Goal: Download file/media: Obtain resource

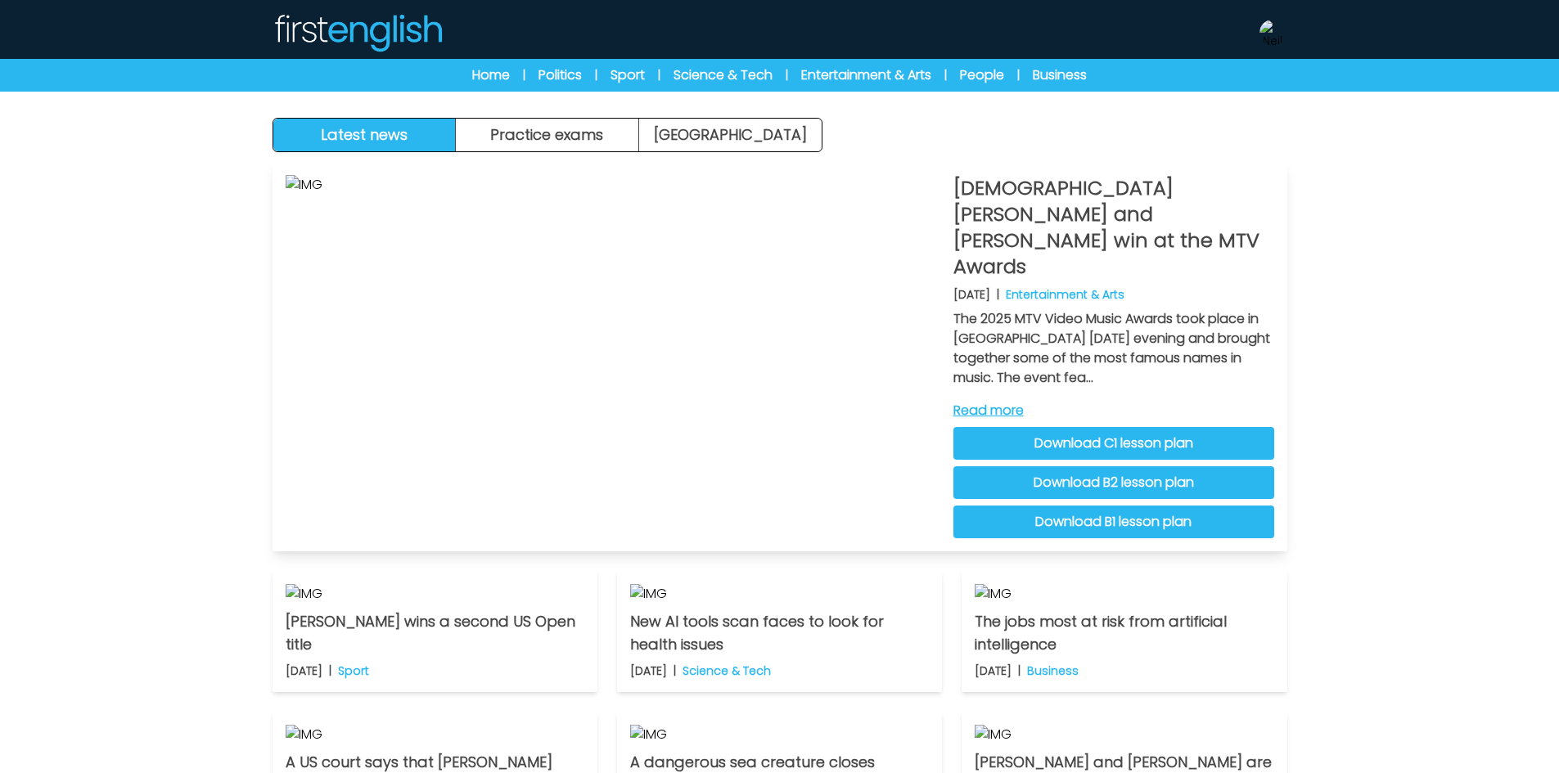
click at [1189, 427] on link "Download C1 lesson plan" at bounding box center [1113, 443] width 321 height 33
click at [1144, 466] on link "Download B2 lesson plan" at bounding box center [1113, 482] width 321 height 33
click at [1216, 506] on link "Download B1 lesson plan" at bounding box center [1113, 522] width 321 height 33
click at [599, 128] on button "Practice exams" at bounding box center [547, 135] width 183 height 33
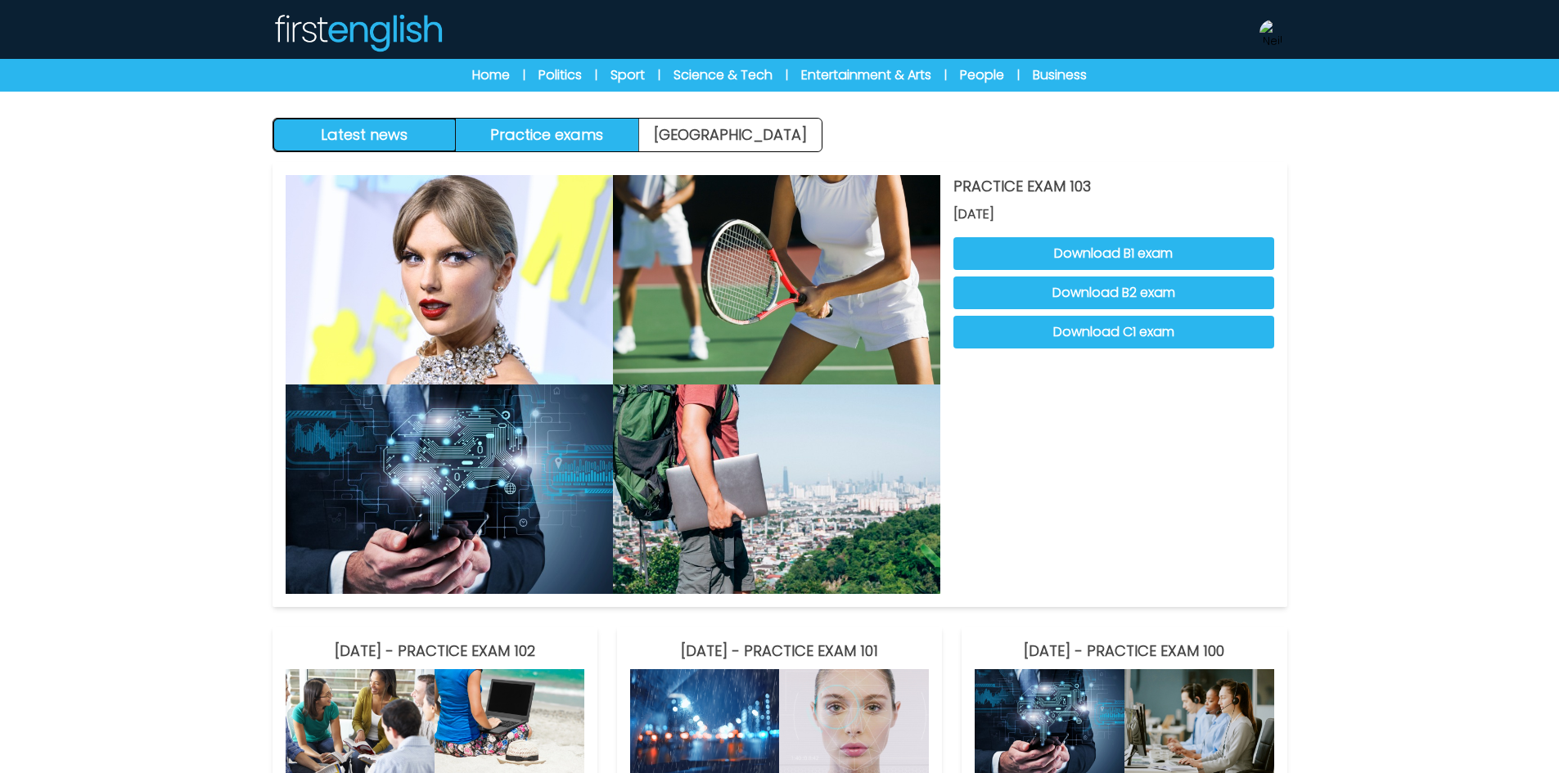
click at [376, 146] on button "Latest news" at bounding box center [364, 135] width 183 height 33
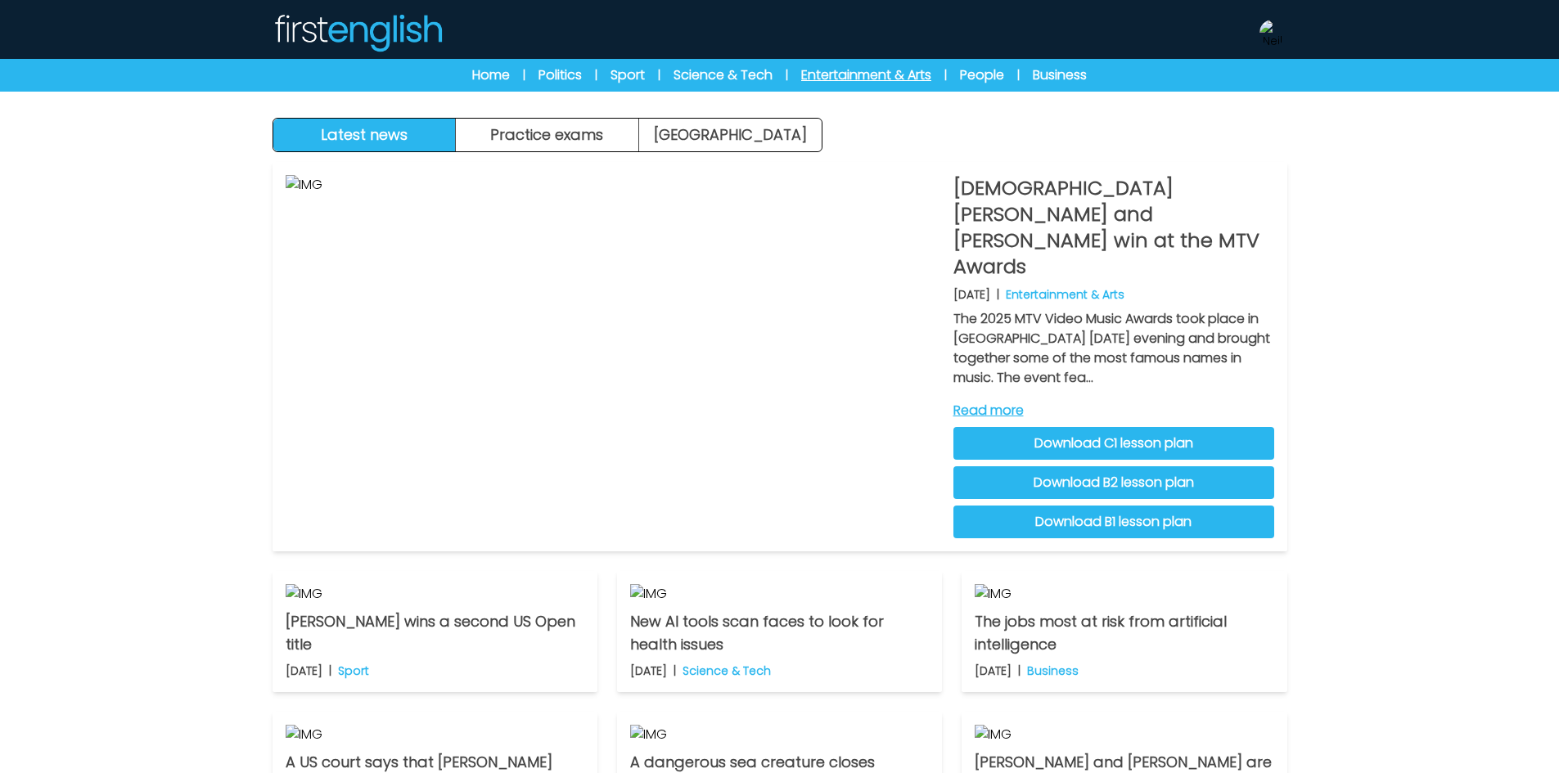
click at [862, 71] on link "Entertainment & Arts" at bounding box center [866, 75] width 130 height 20
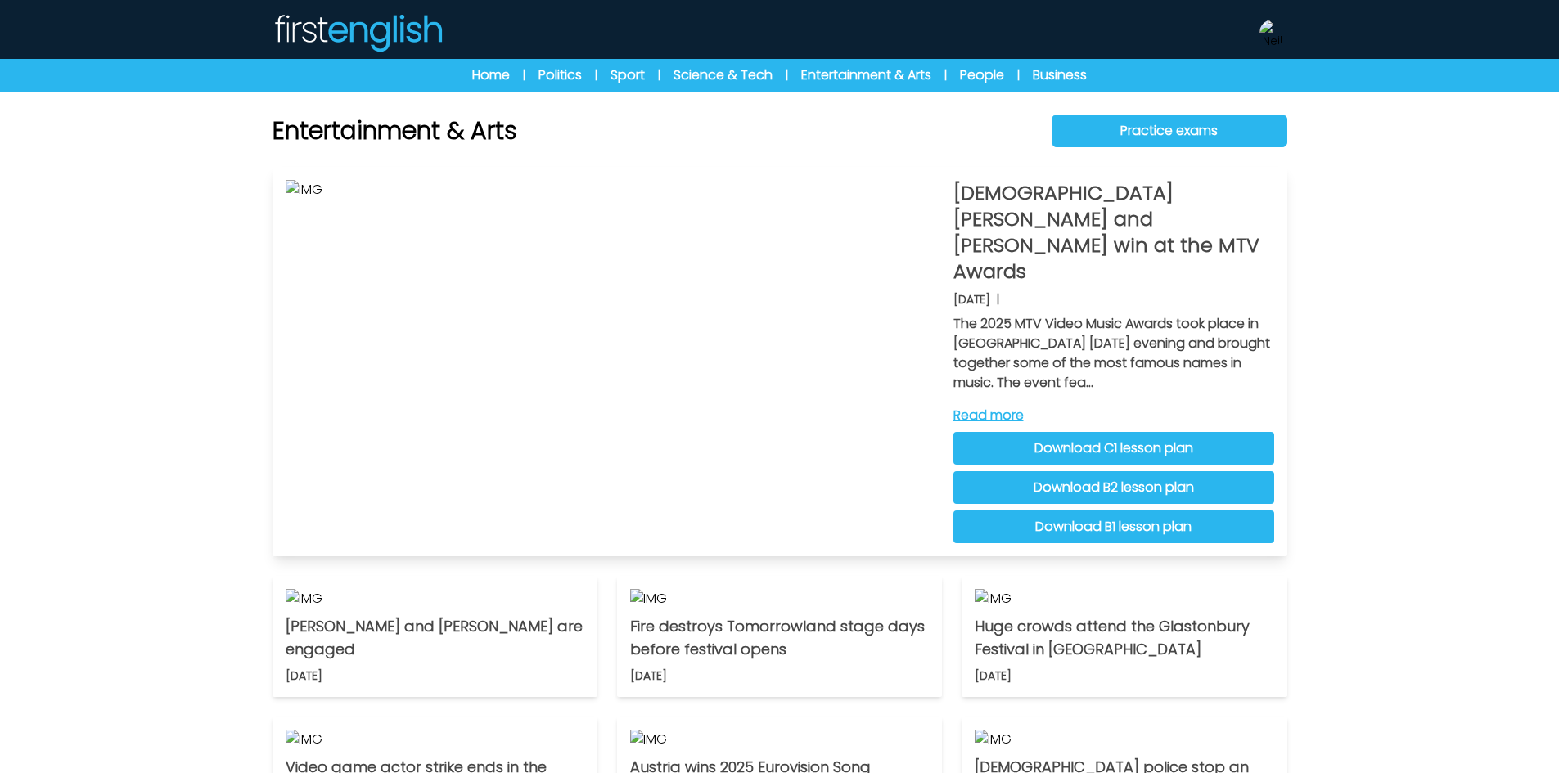
click at [1001, 406] on link "Read more" at bounding box center [1113, 416] width 321 height 20
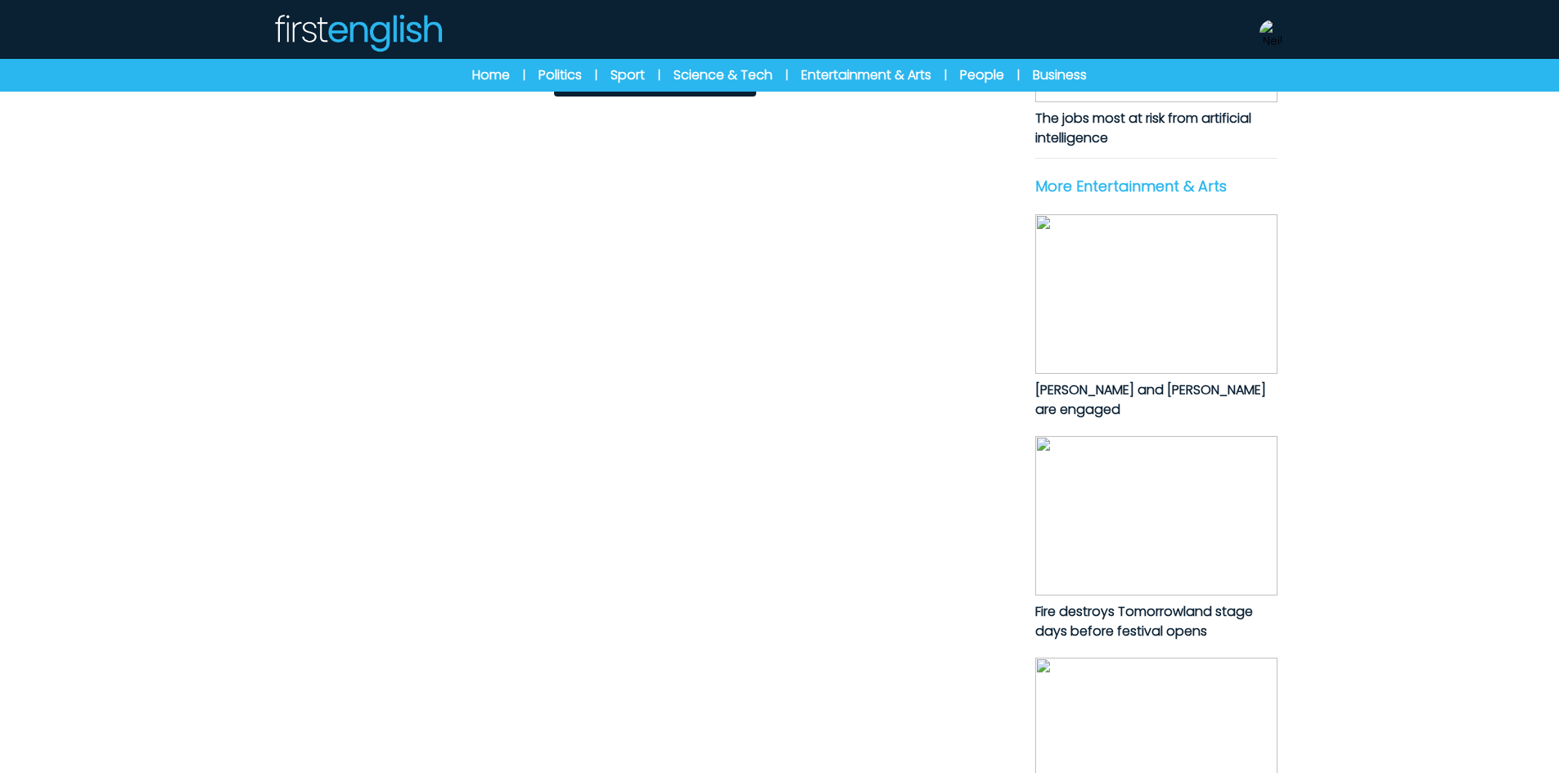
scroll to position [734, 0]
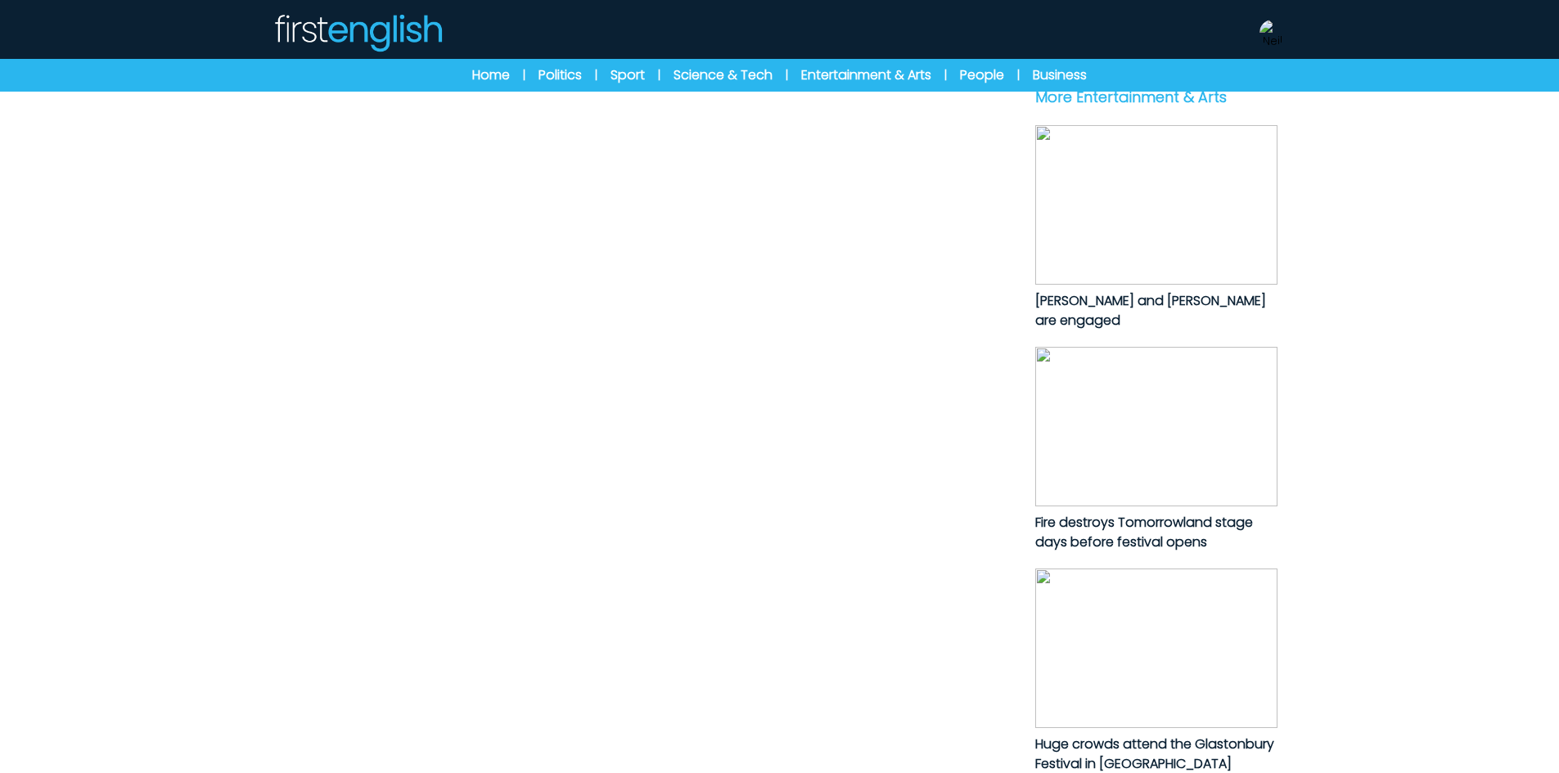
drag, startPoint x: 318, startPoint y: 381, endPoint x: 885, endPoint y: 544, distance: 590.0
drag, startPoint x: 372, startPoint y: 33, endPoint x: 403, endPoint y: 50, distance: 34.8
click at [372, 33] on img at bounding box center [358, 32] width 170 height 39
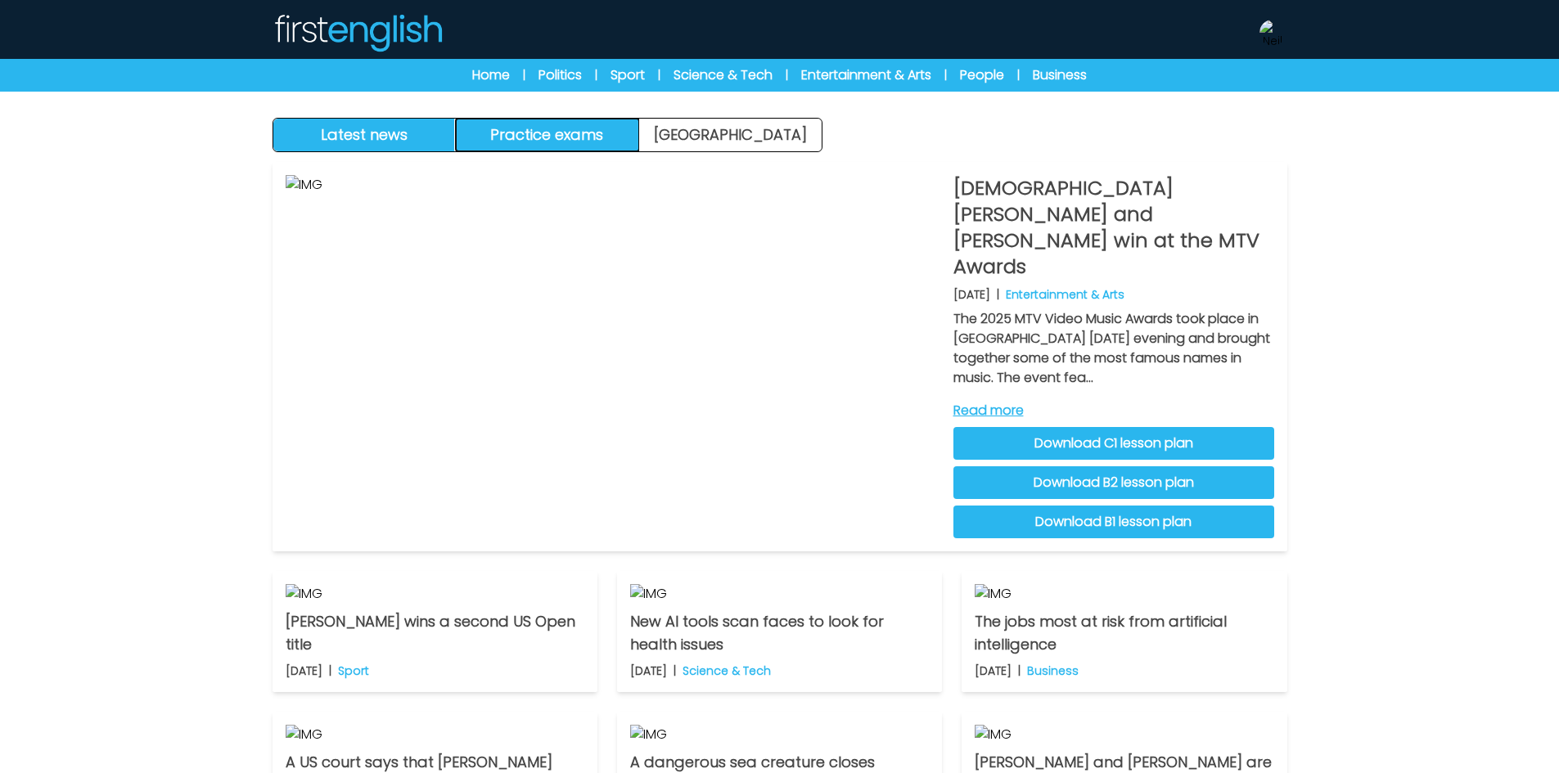
click at [574, 132] on button "Practice exams" at bounding box center [547, 135] width 183 height 33
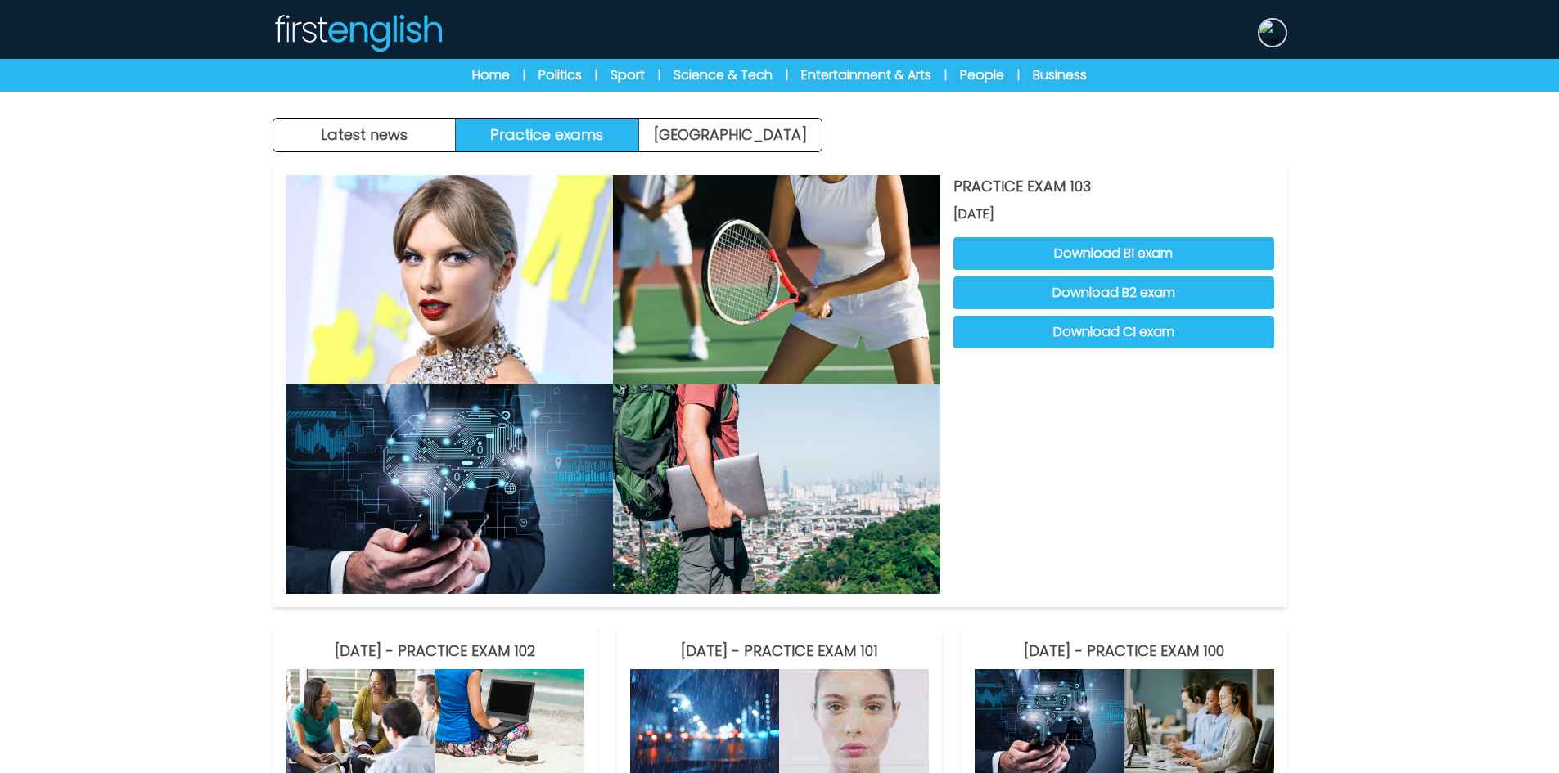
drag, startPoint x: 1266, startPoint y: 24, endPoint x: 1259, endPoint y: 136, distance: 112.3
click at [1266, 24] on img at bounding box center [1272, 33] width 26 height 26
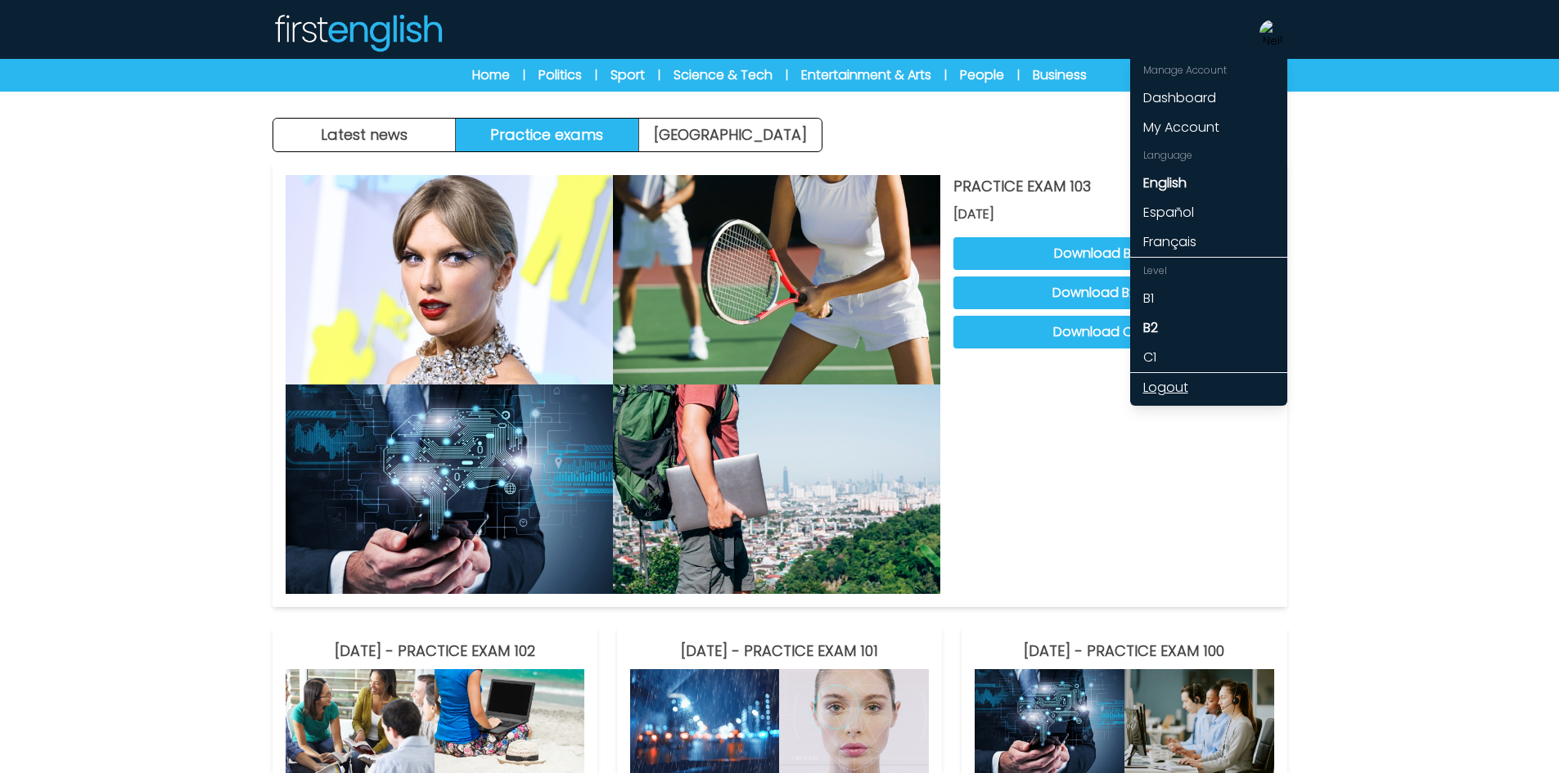
click at [1147, 390] on link "Logout" at bounding box center [1208, 387] width 157 height 29
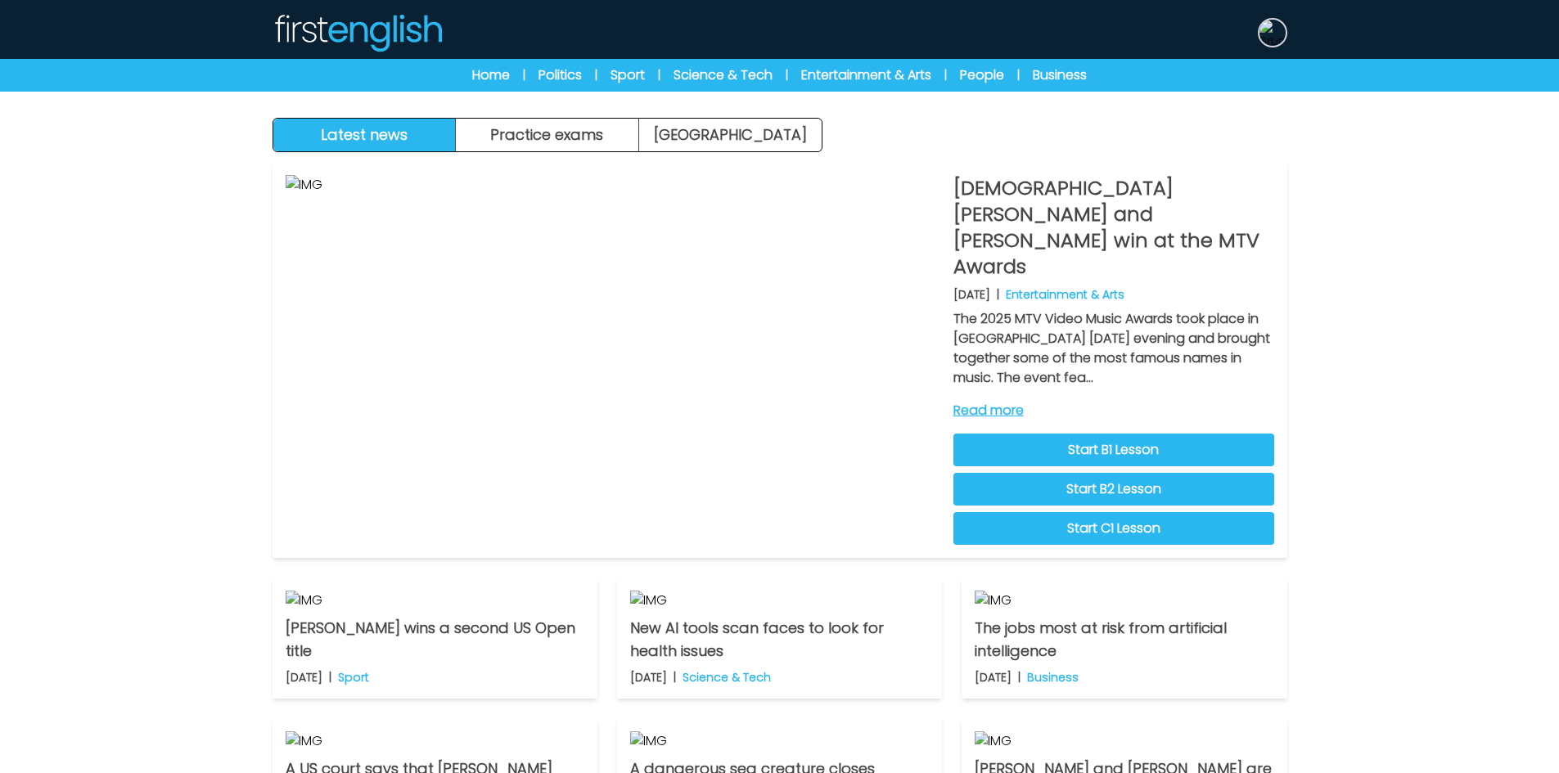
click at [1269, 34] on img at bounding box center [1272, 33] width 26 height 26
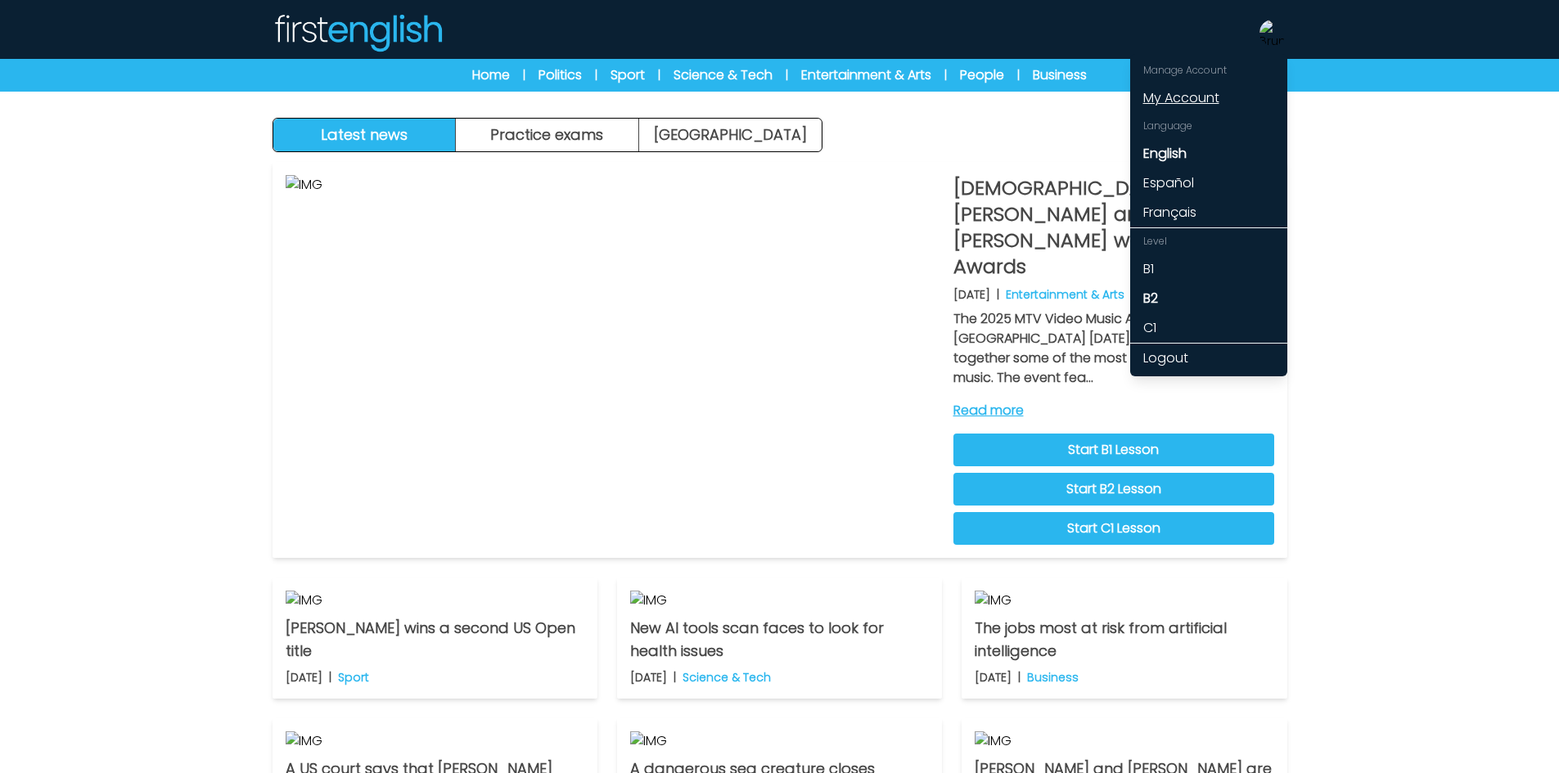
click at [1192, 97] on link "My Account" at bounding box center [1208, 97] width 157 height 29
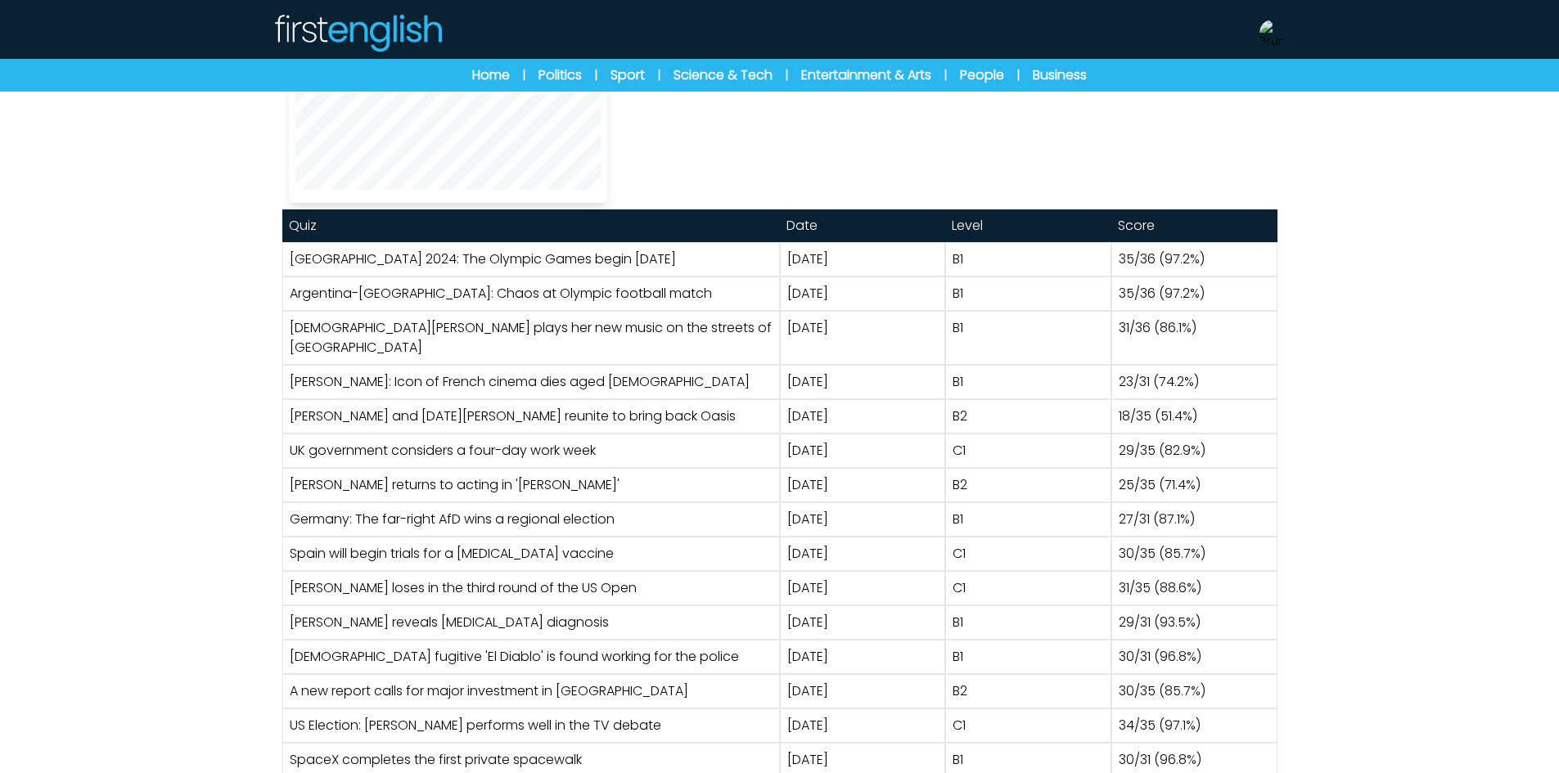
scroll to position [818, 0]
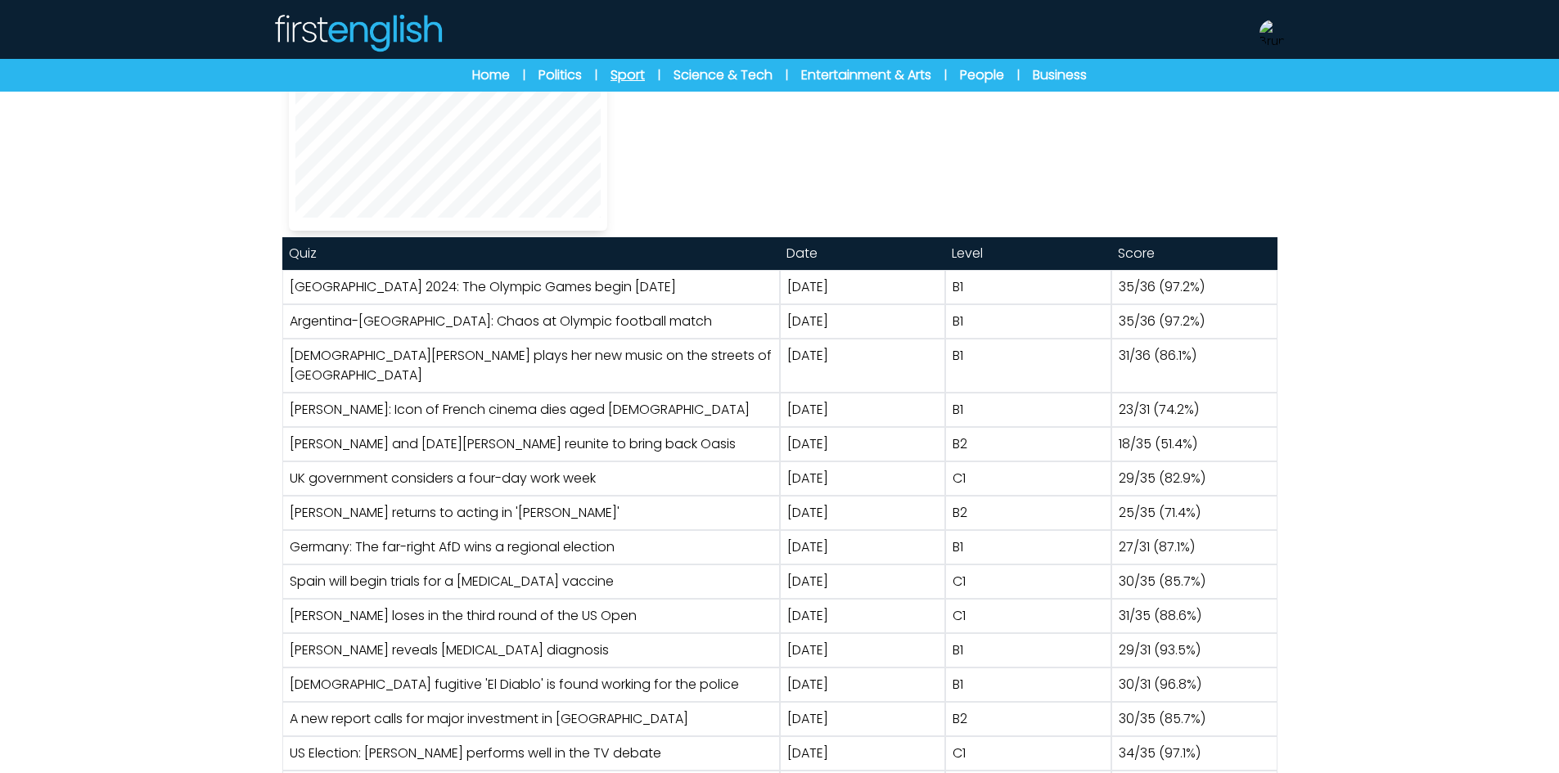
click at [629, 74] on link "Sport" at bounding box center [628, 75] width 34 height 20
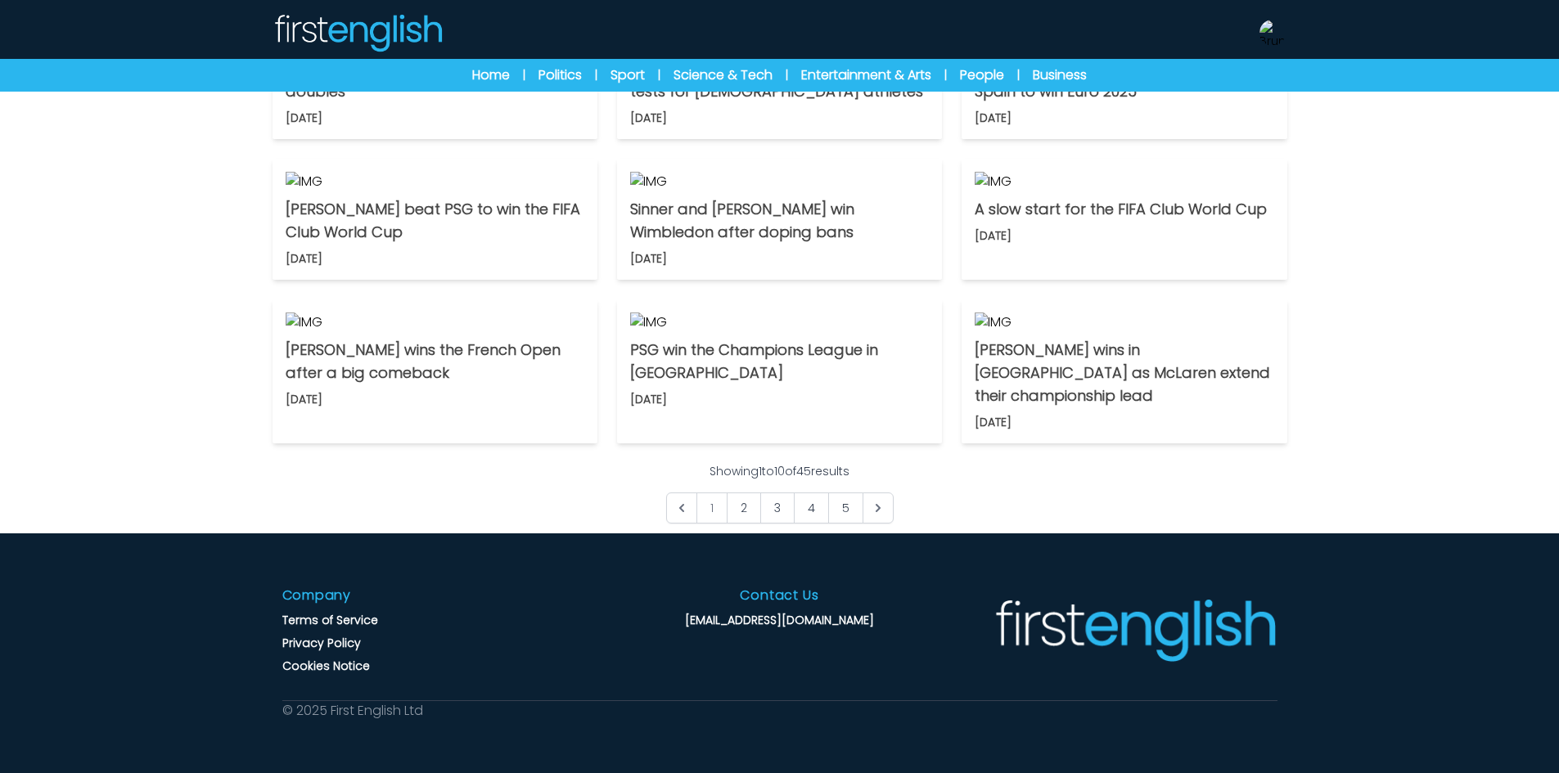
scroll to position [1064, 0]
click at [991, 332] on img at bounding box center [1124, 323] width 299 height 20
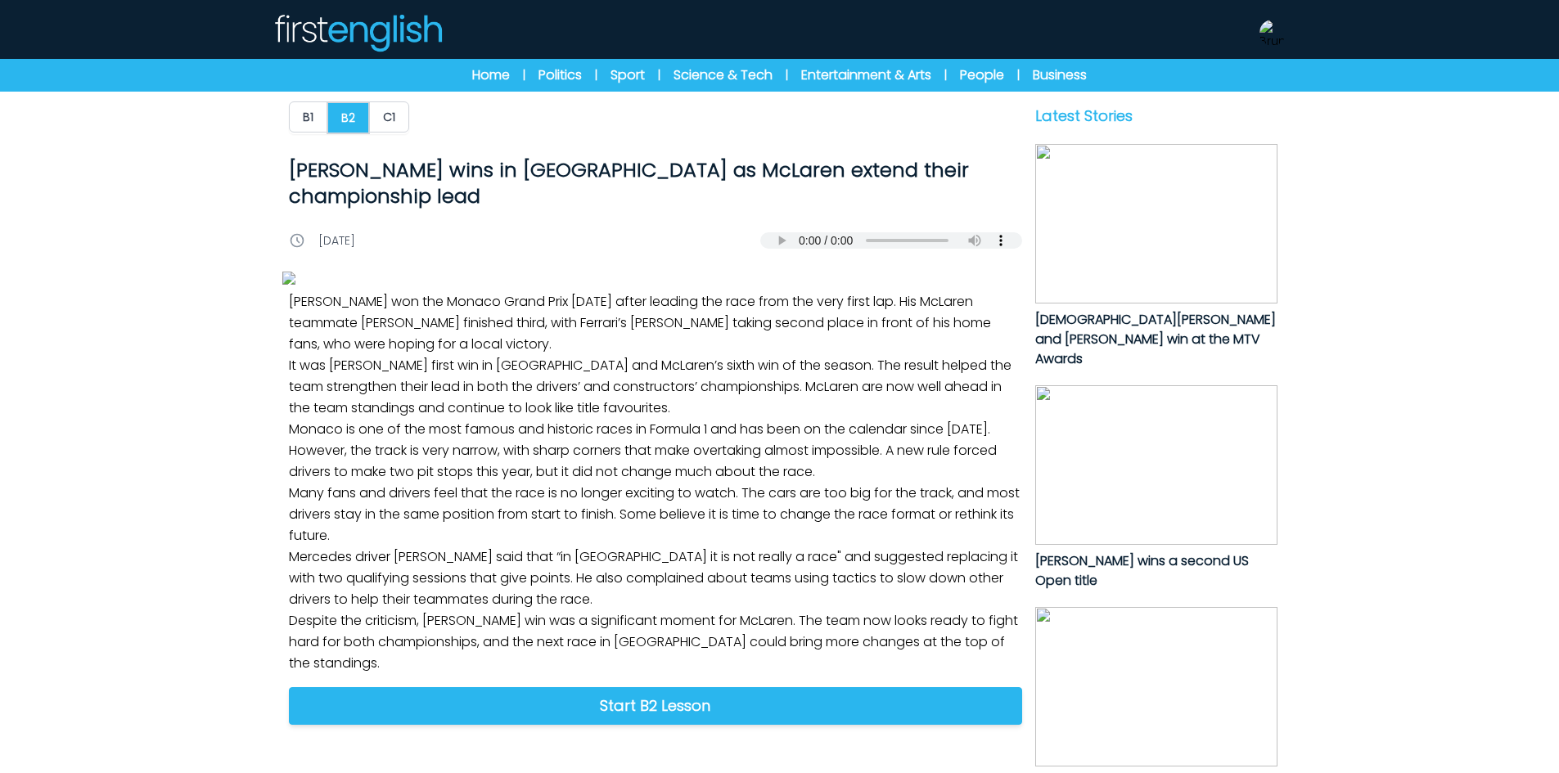
drag, startPoint x: 286, startPoint y: 167, endPoint x: 939, endPoint y: 146, distance: 653.4
copy h1 "Norris wins in Monaco as McLaren extend their championship lead"
click at [473, 61] on div "Home | Politics | Sport | Science & Tech | Entertainment & Arts | People | Busi…" at bounding box center [779, 75] width 1559 height 33
click at [397, 20] on img at bounding box center [358, 32] width 170 height 39
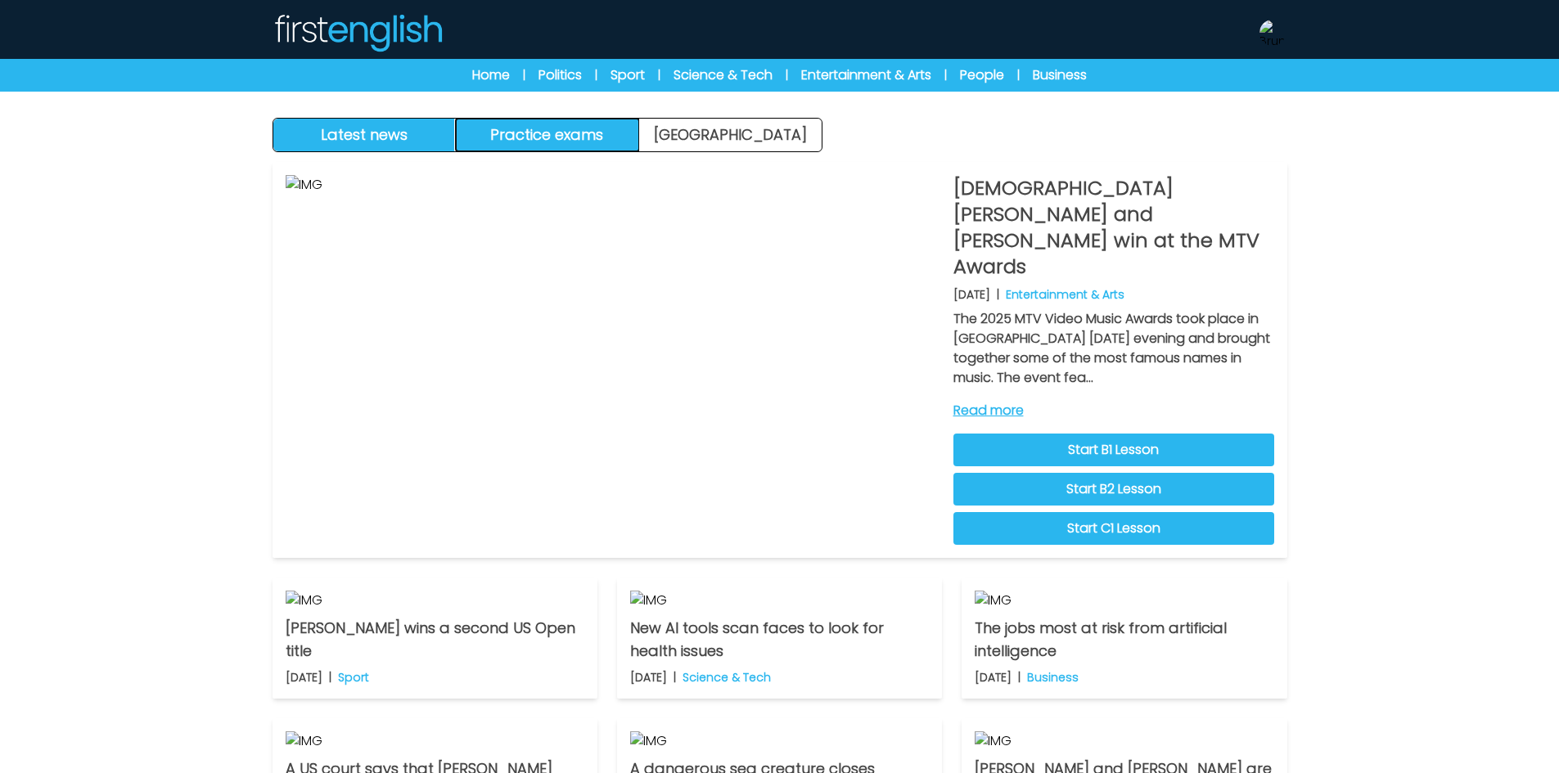
click at [535, 136] on button "Practice exams" at bounding box center [547, 135] width 183 height 33
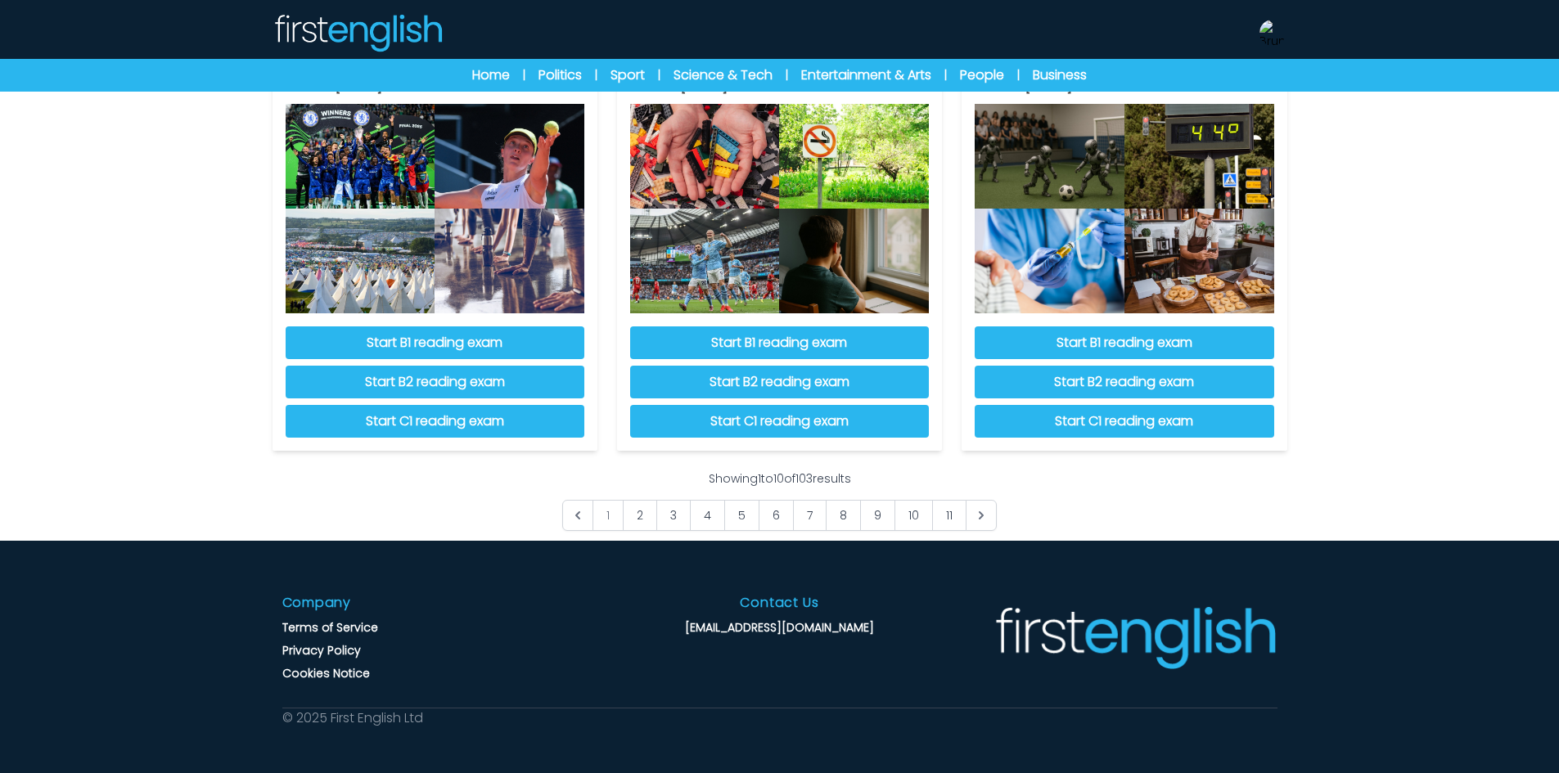
scroll to position [1386, 0]
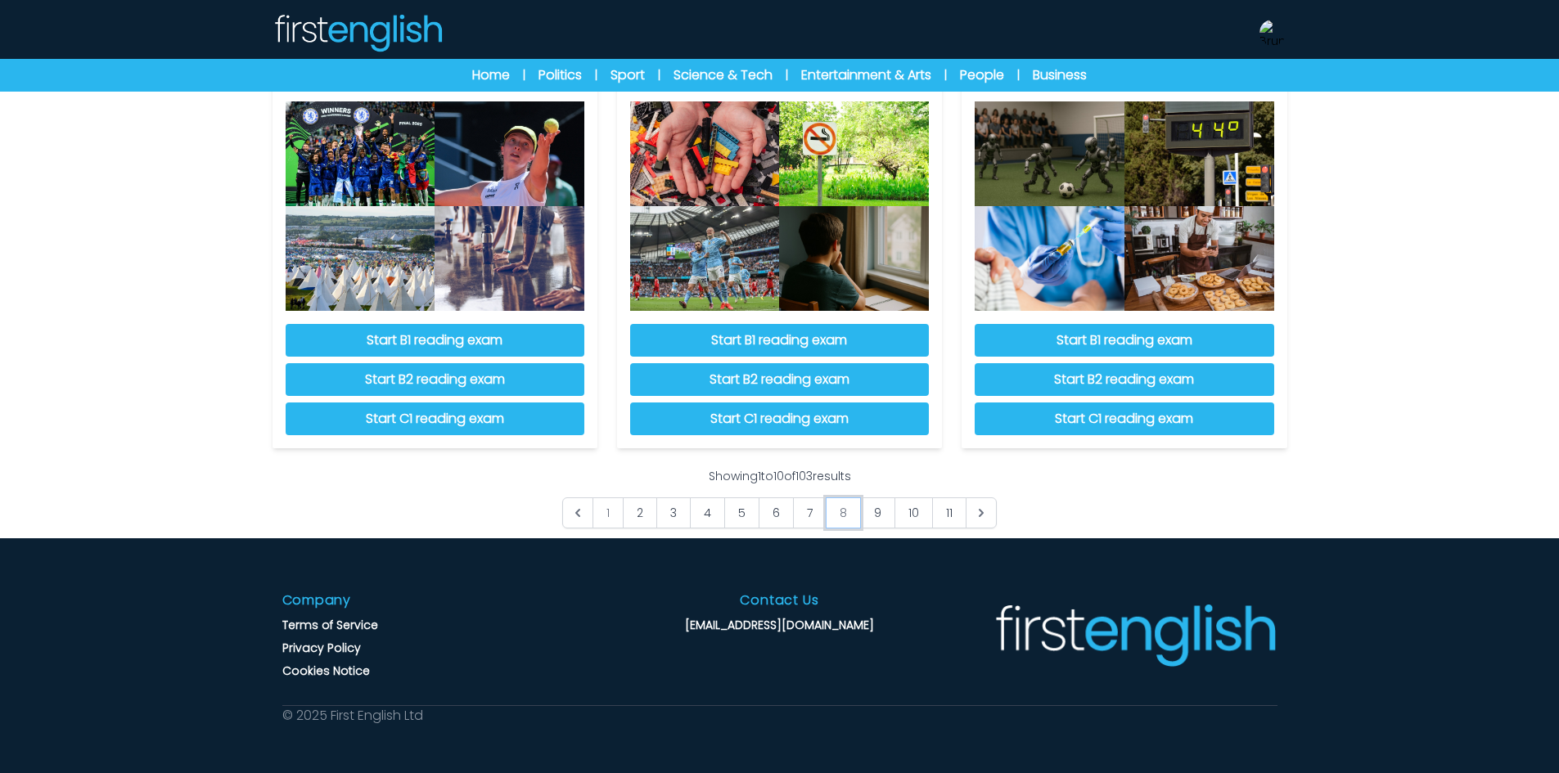
click at [848, 514] on link "8" at bounding box center [843, 513] width 35 height 31
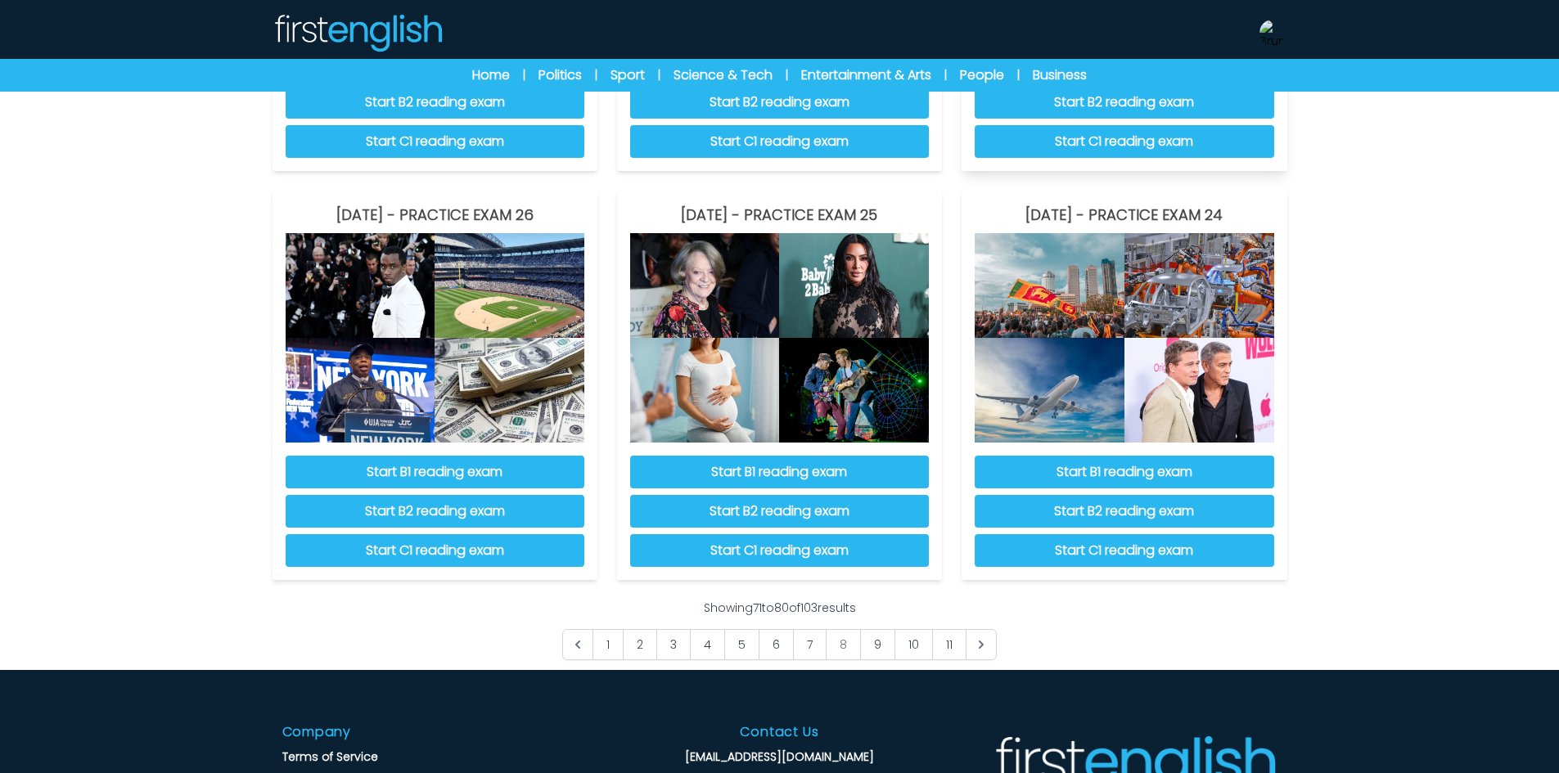
scroll to position [1309, 0]
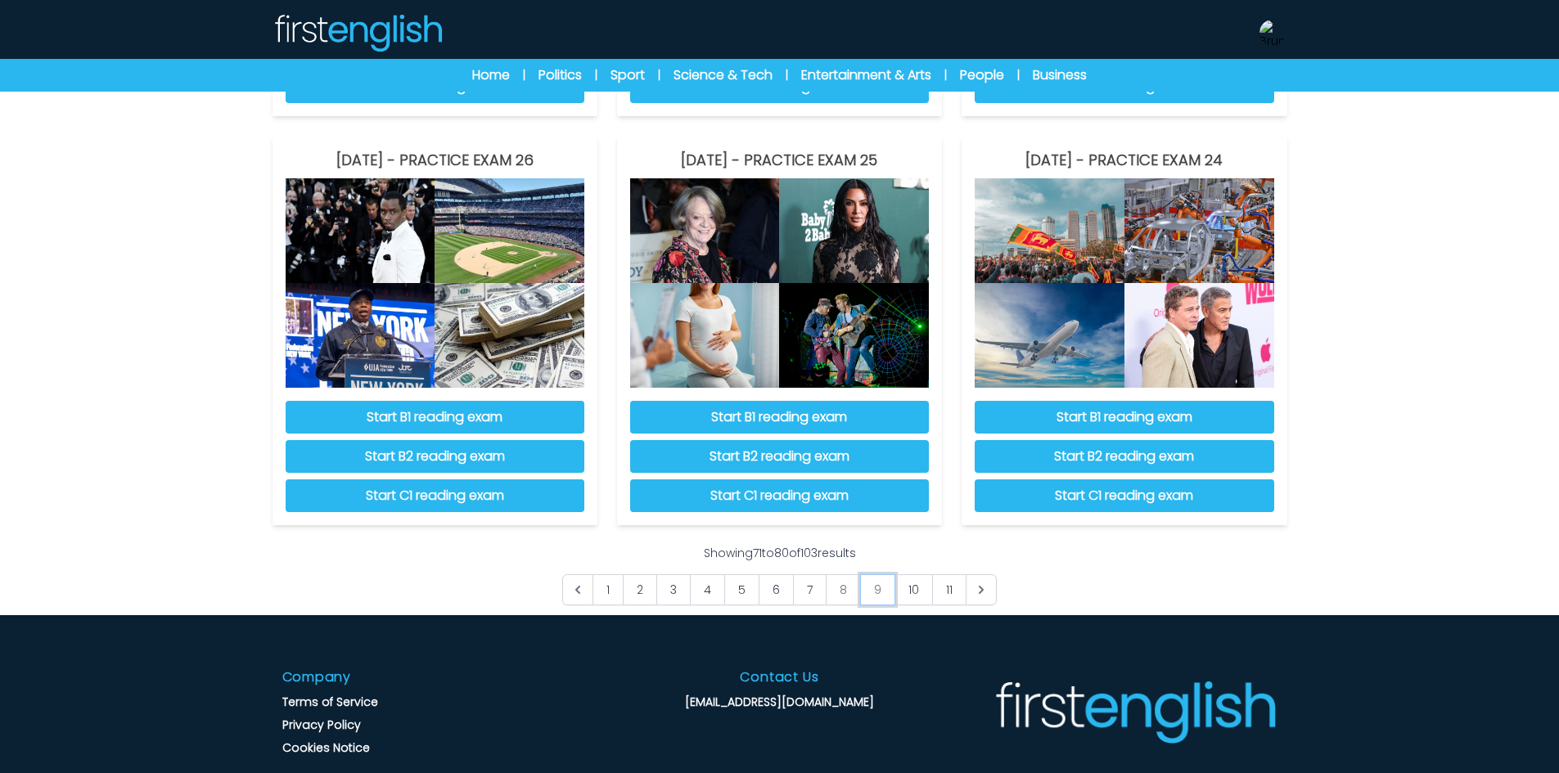
click at [885, 596] on link "9" at bounding box center [877, 589] width 35 height 31
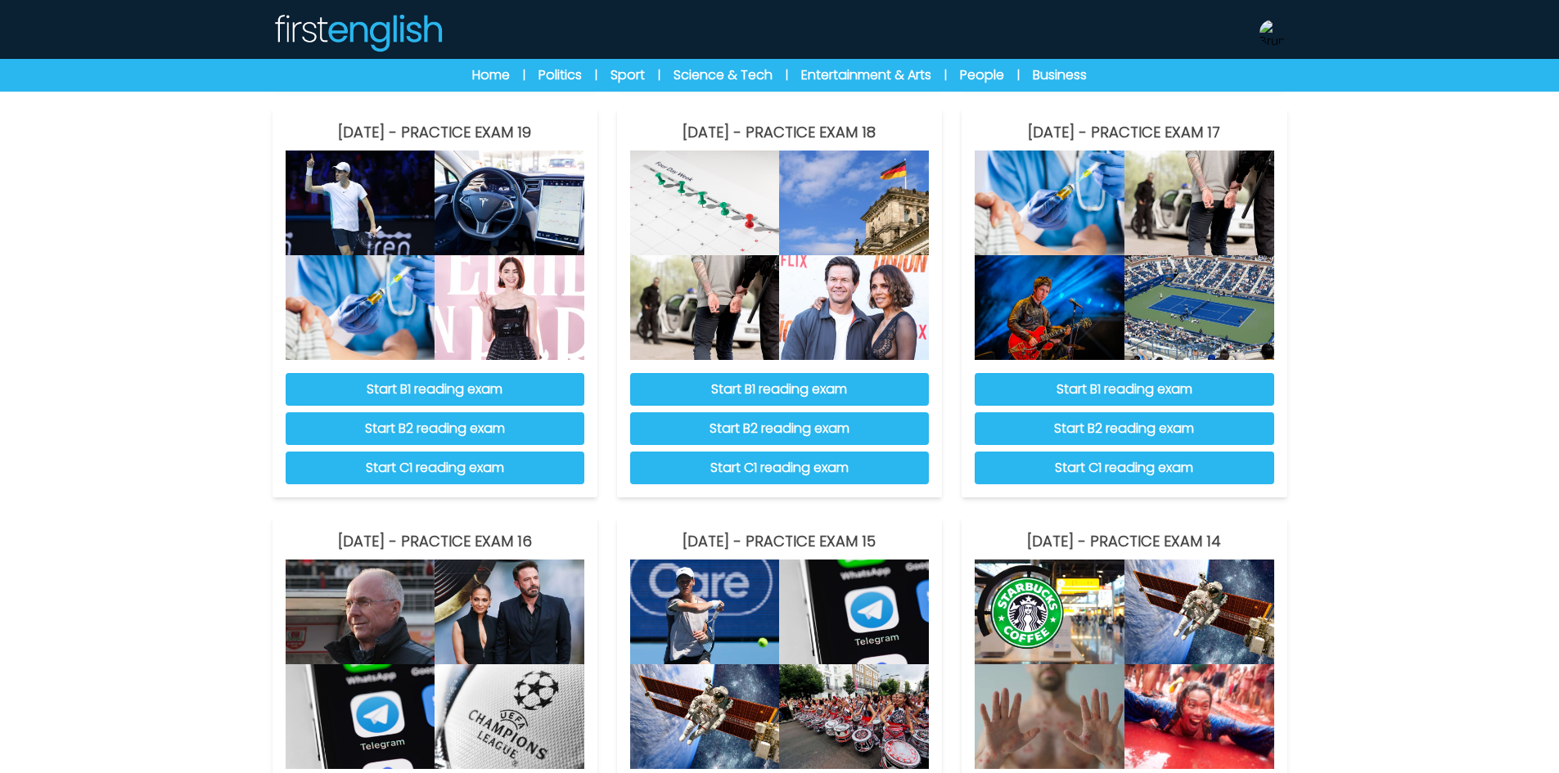
scroll to position [1146, 0]
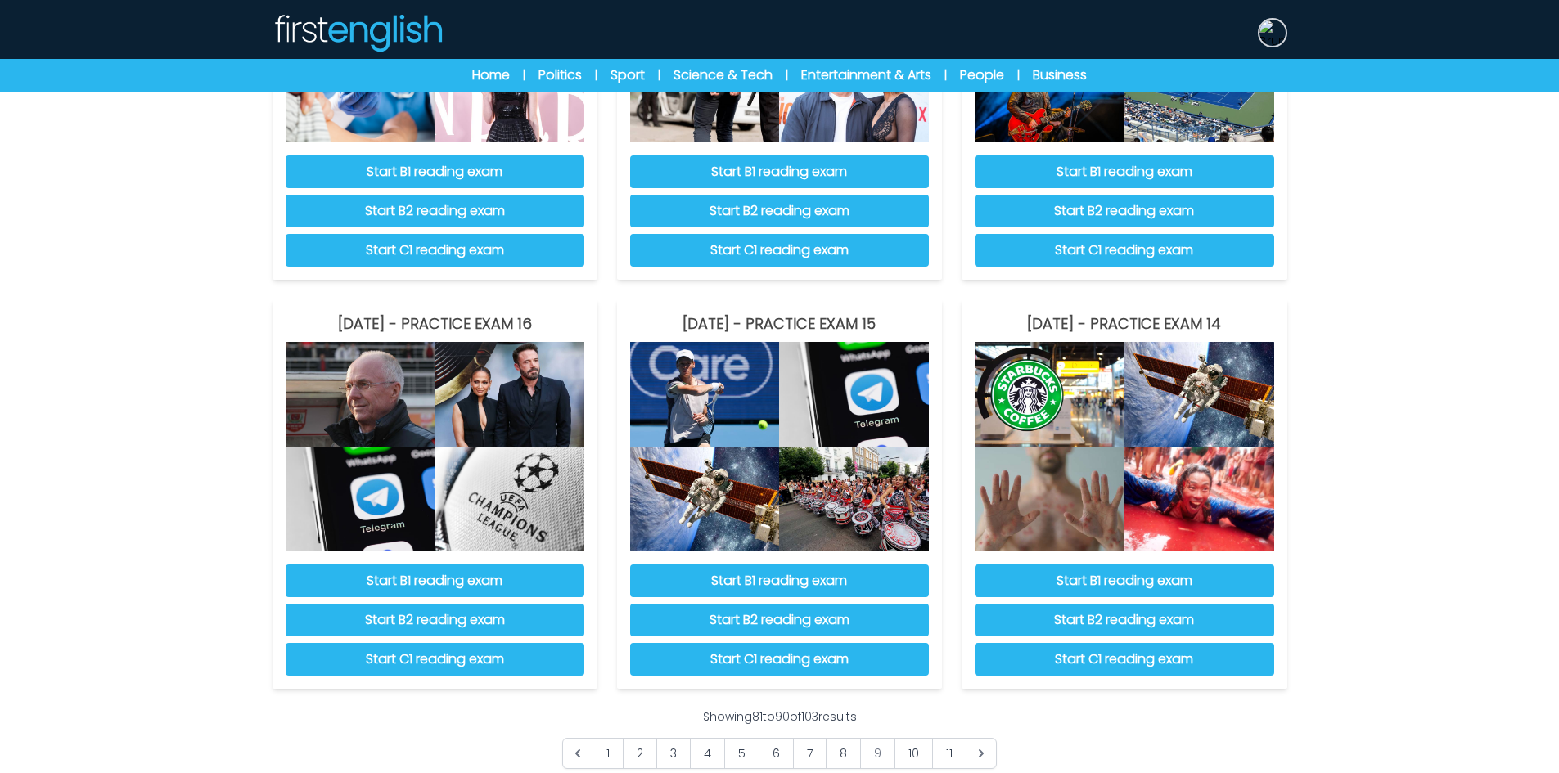
click at [1268, 38] on img at bounding box center [1272, 33] width 26 height 26
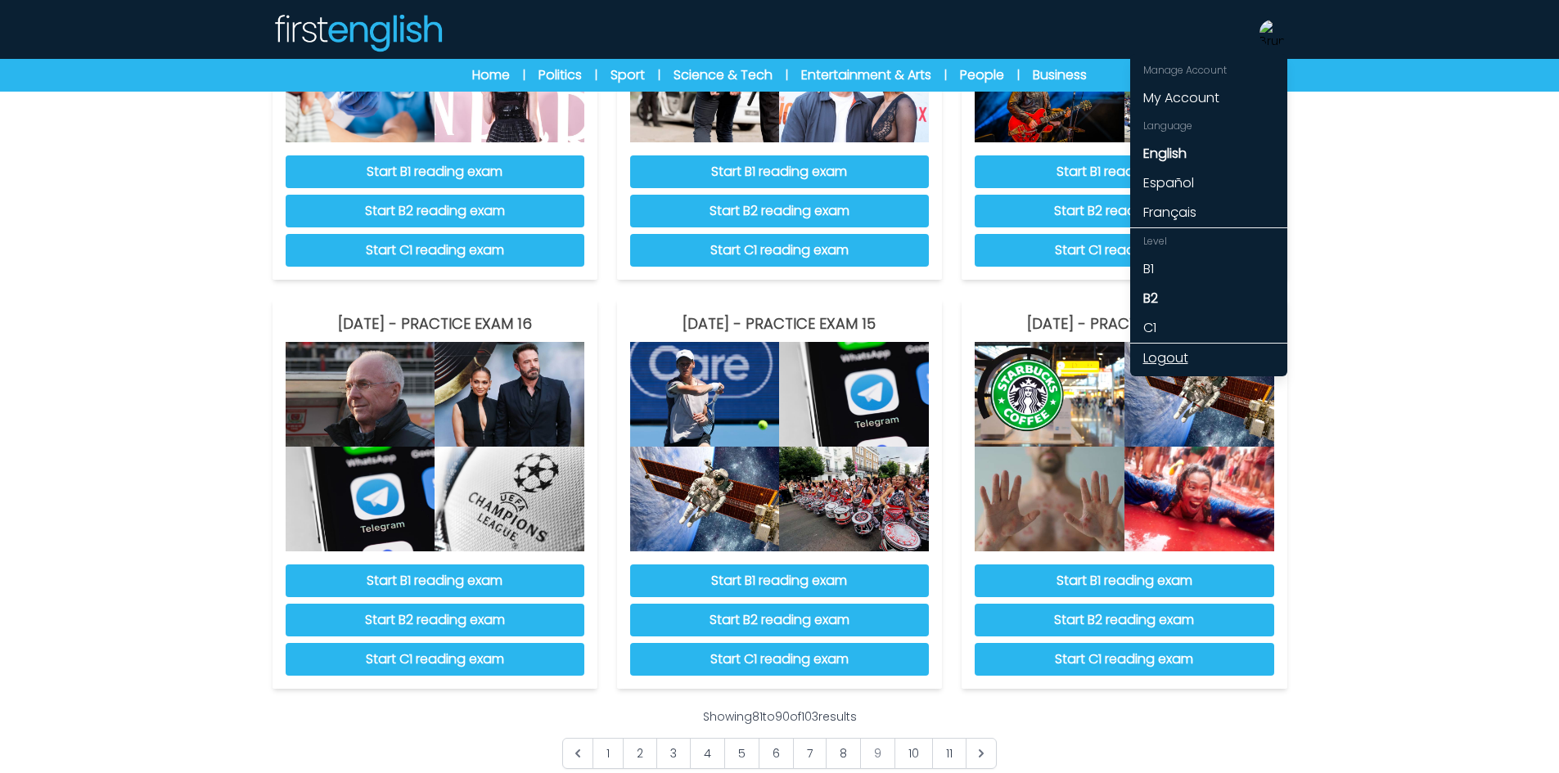
click at [1173, 354] on link "Logout" at bounding box center [1208, 358] width 157 height 29
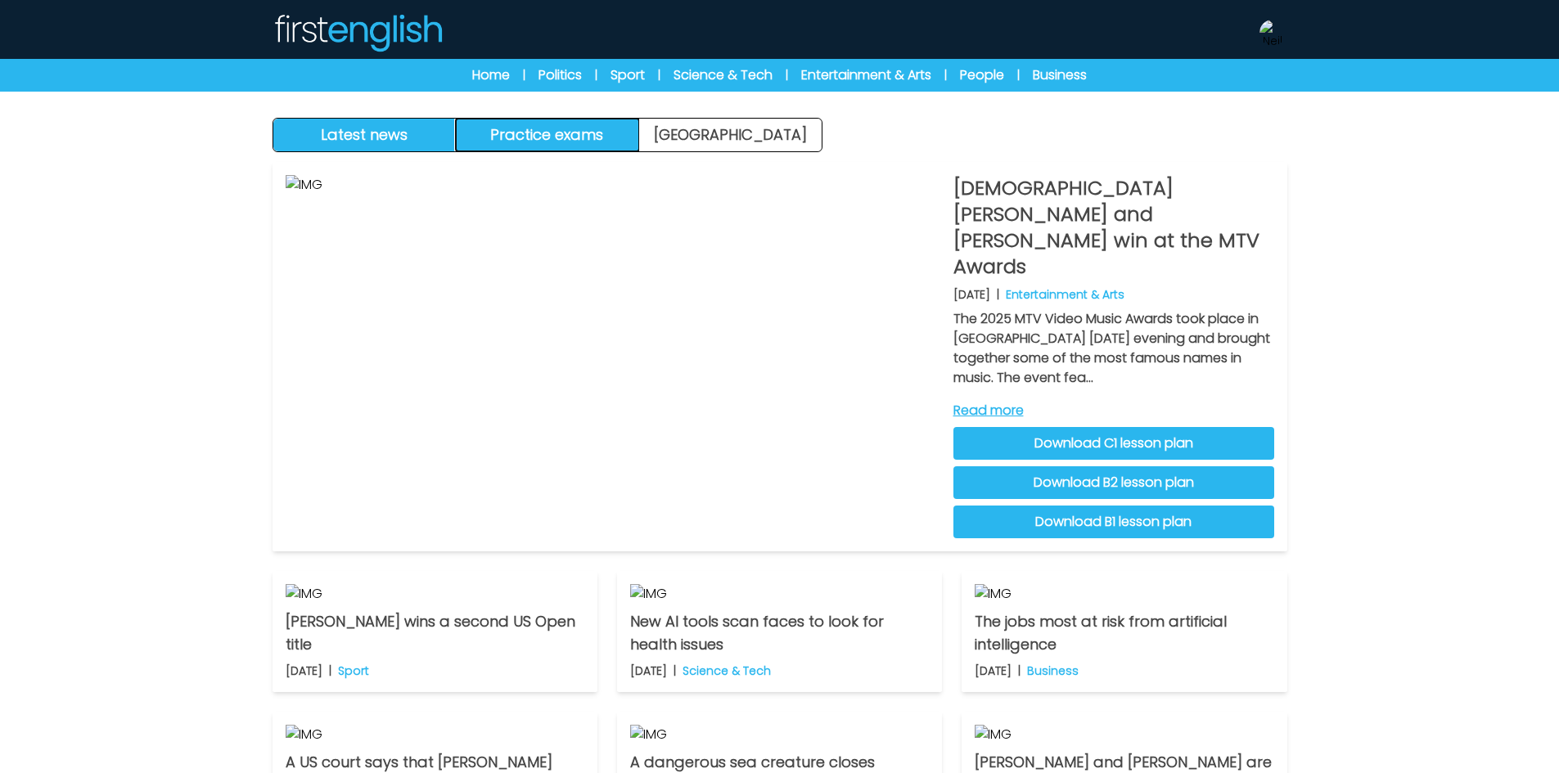
click at [549, 136] on button "Practice exams" at bounding box center [547, 135] width 183 height 33
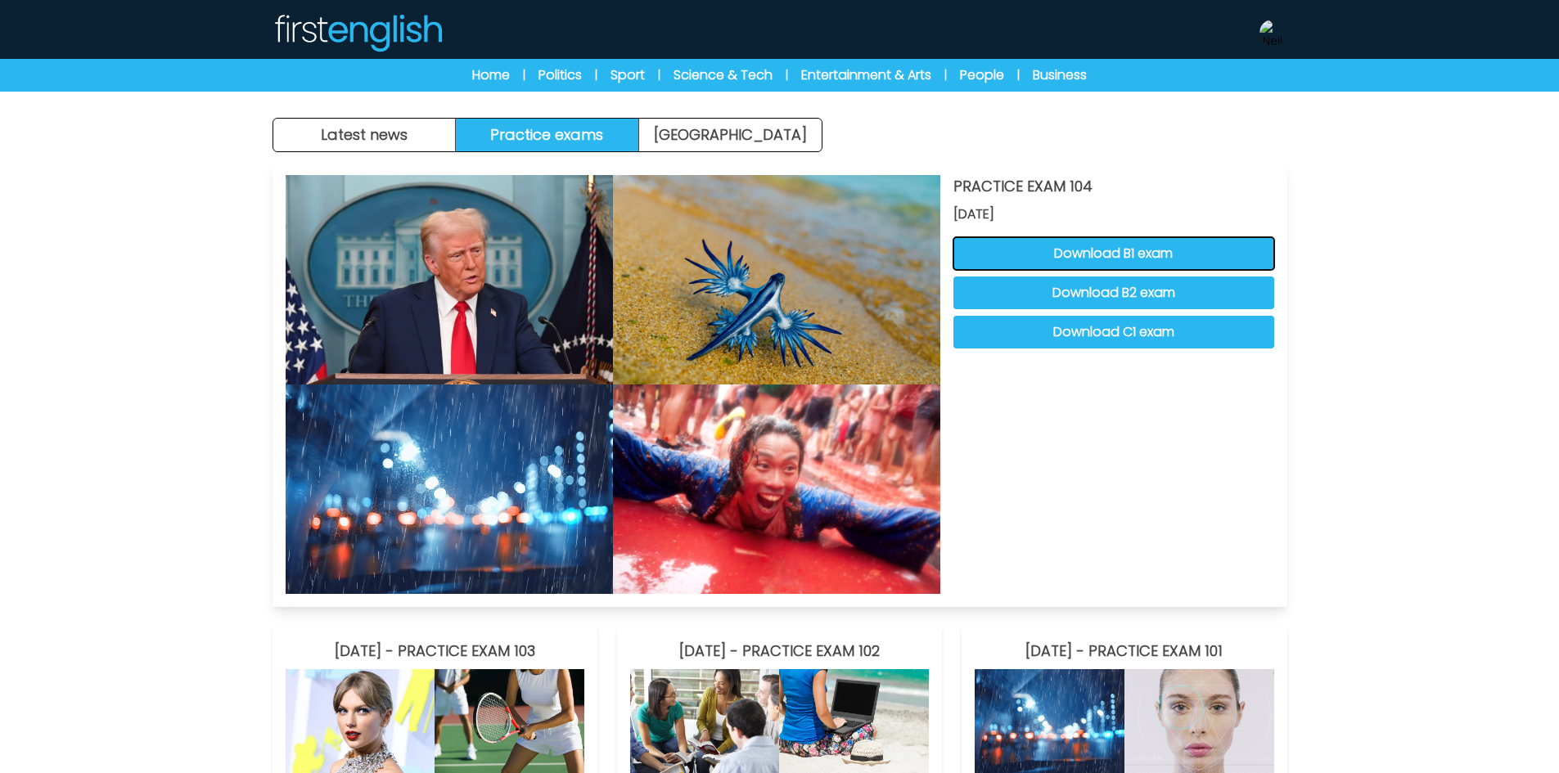
click at [1124, 253] on button "Download B1 exam" at bounding box center [1113, 253] width 321 height 33
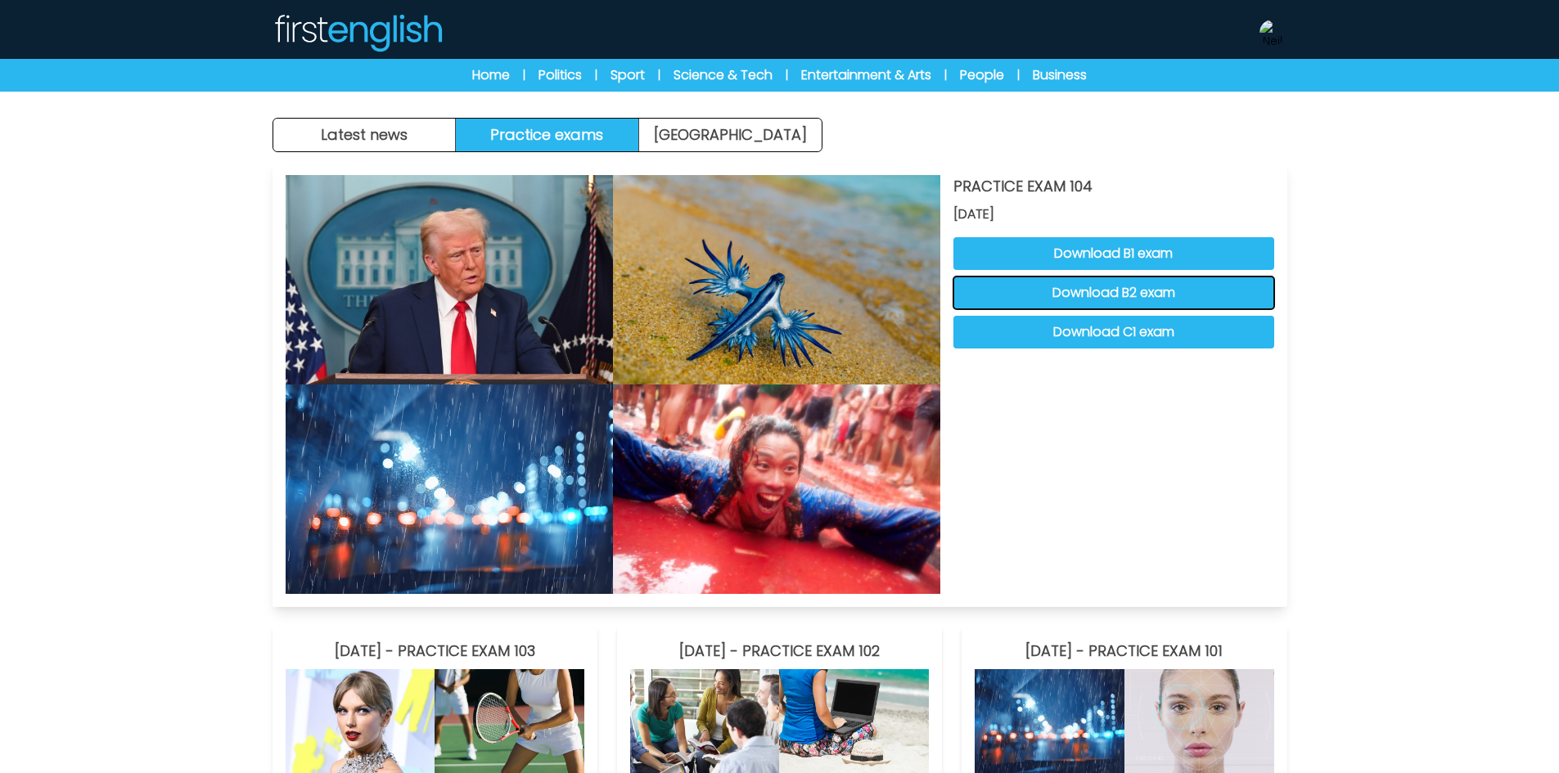
click at [1077, 293] on button "Download B2 exam" at bounding box center [1113, 293] width 321 height 33
click at [1051, 337] on button "Download C1 exam" at bounding box center [1113, 332] width 321 height 33
click at [1273, 30] on img at bounding box center [1272, 33] width 26 height 26
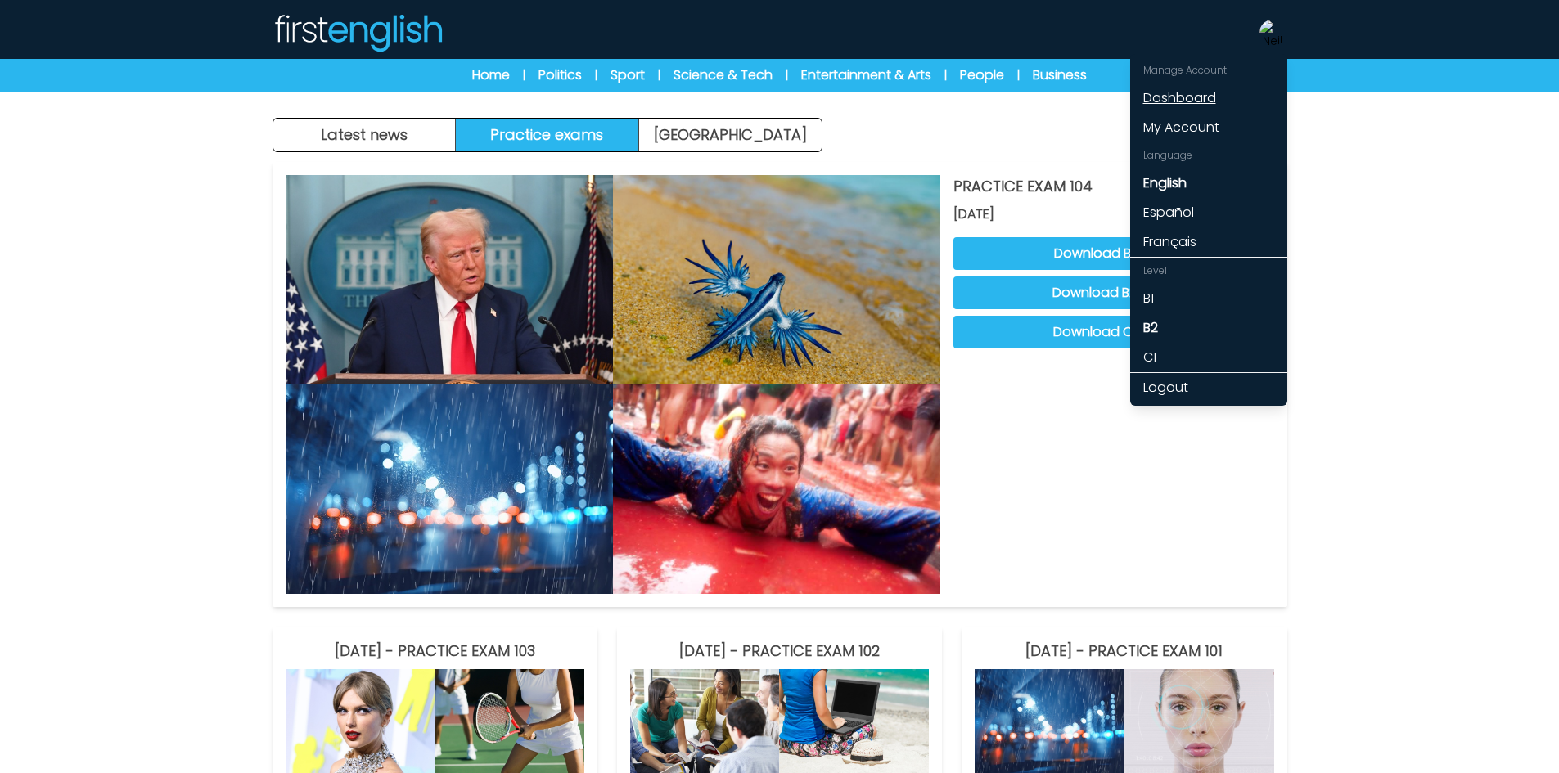
click at [1165, 97] on link "Dashboard" at bounding box center [1208, 97] width 157 height 29
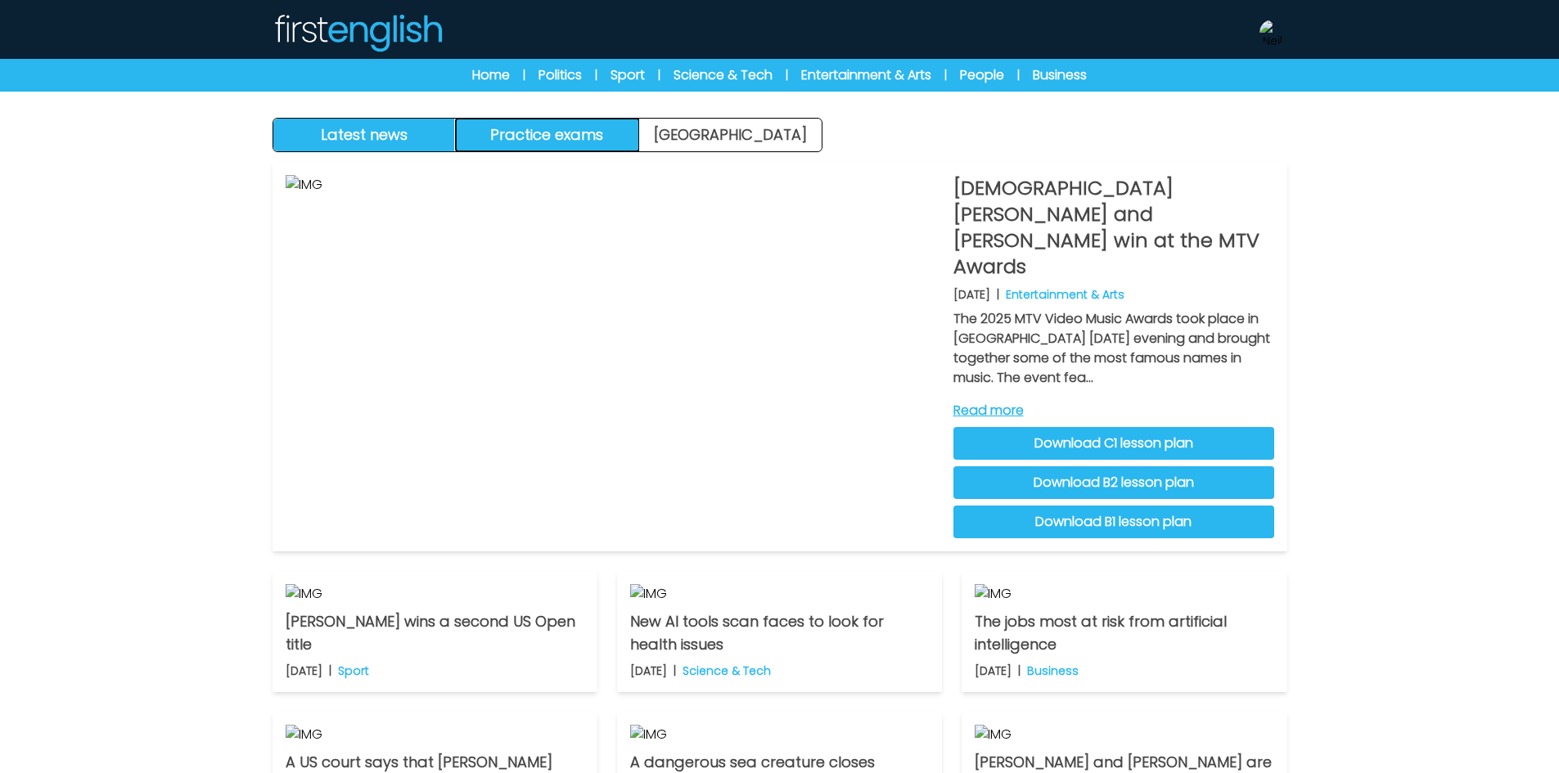
drag, startPoint x: 522, startPoint y: 137, endPoint x: 481, endPoint y: 141, distance: 41.0
click at [519, 137] on button "Practice exams" at bounding box center [547, 135] width 183 height 33
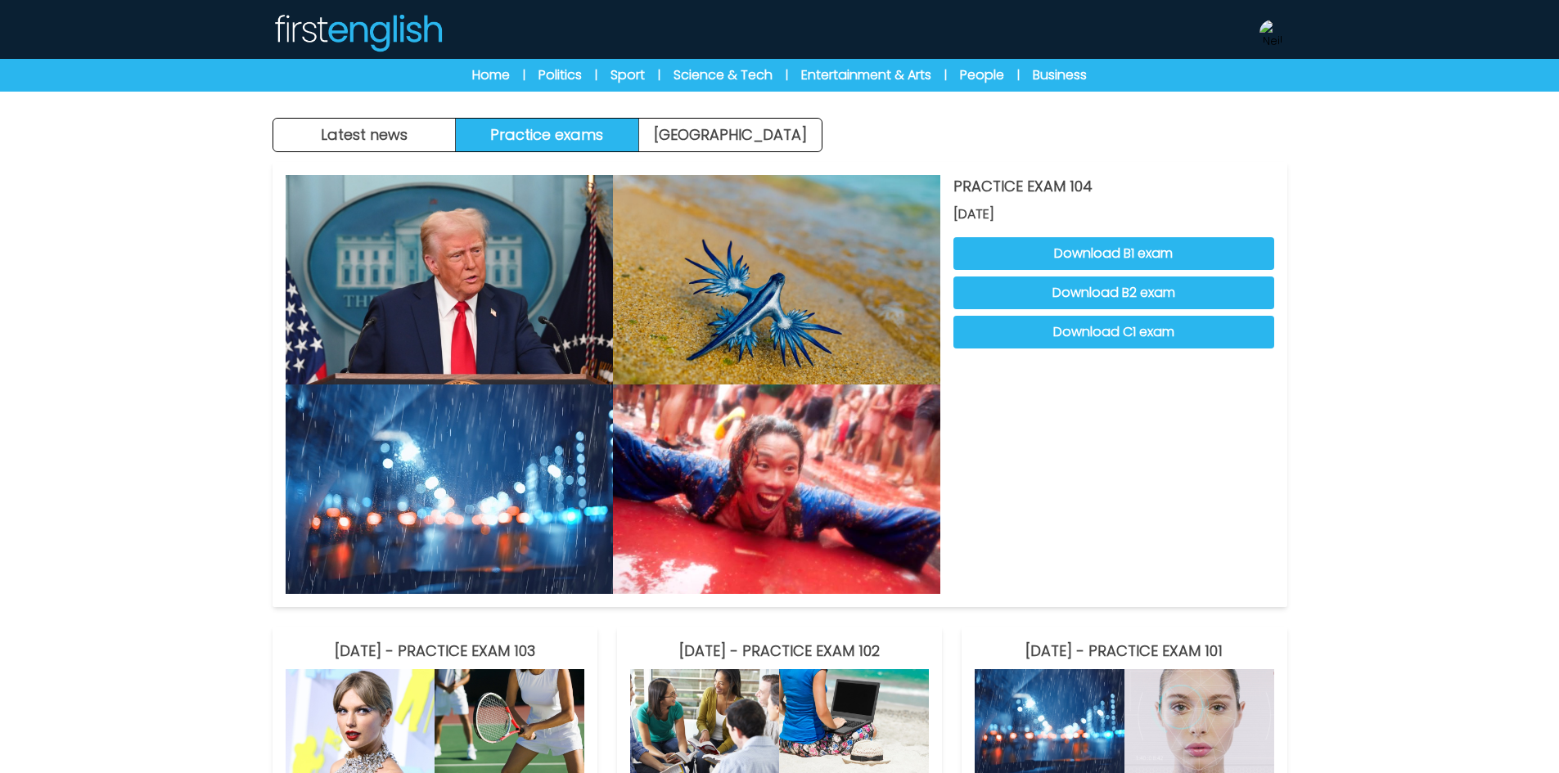
drag, startPoint x: 386, startPoint y: 101, endPoint x: 390, endPoint y: 112, distance: 11.1
click at [385, 101] on div "Latest news Practice exams [GEOGRAPHIC_DATA]" at bounding box center [780, 76] width 1048 height 152
drag, startPoint x: 390, startPoint y: 112, endPoint x: 403, endPoint y: 119, distance: 15.0
click at [390, 112] on div "Latest news Practice exams [GEOGRAPHIC_DATA]" at bounding box center [780, 76] width 1048 height 152
click at [406, 122] on button "Latest news" at bounding box center [364, 135] width 183 height 33
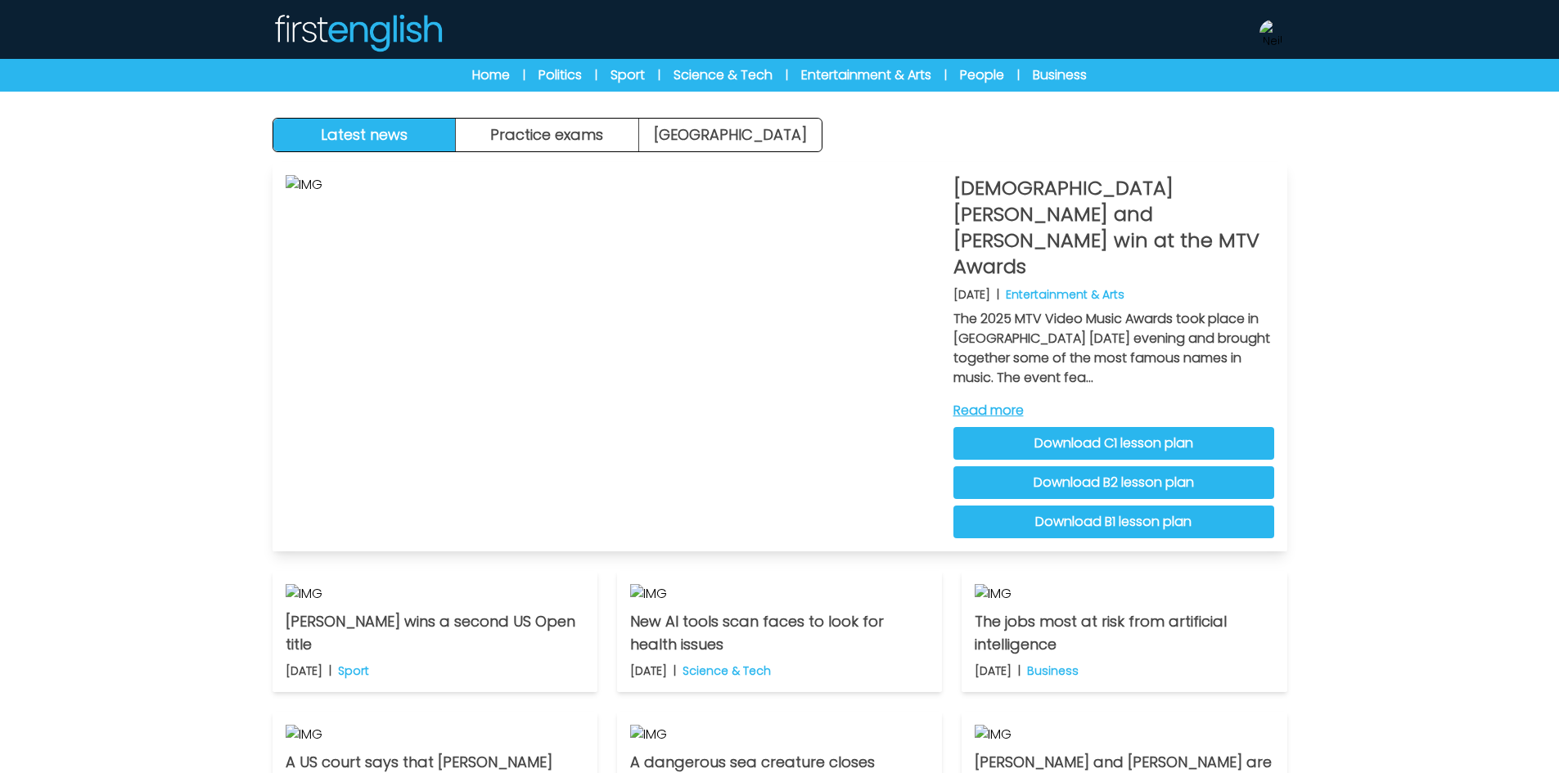
click at [1014, 401] on link "Read more" at bounding box center [1113, 411] width 321 height 20
